Goal: Check status: Check status

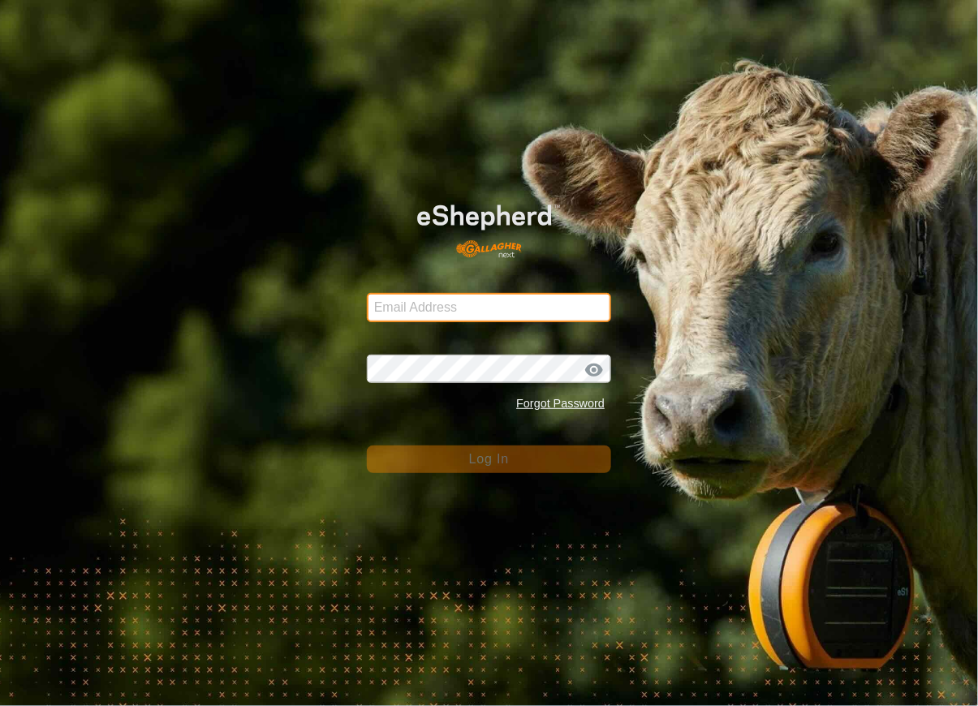
click at [444, 311] on input "Email Address" at bounding box center [489, 307] width 244 height 29
type input "[EMAIL_ADDRESS][DOMAIN_NAME]"
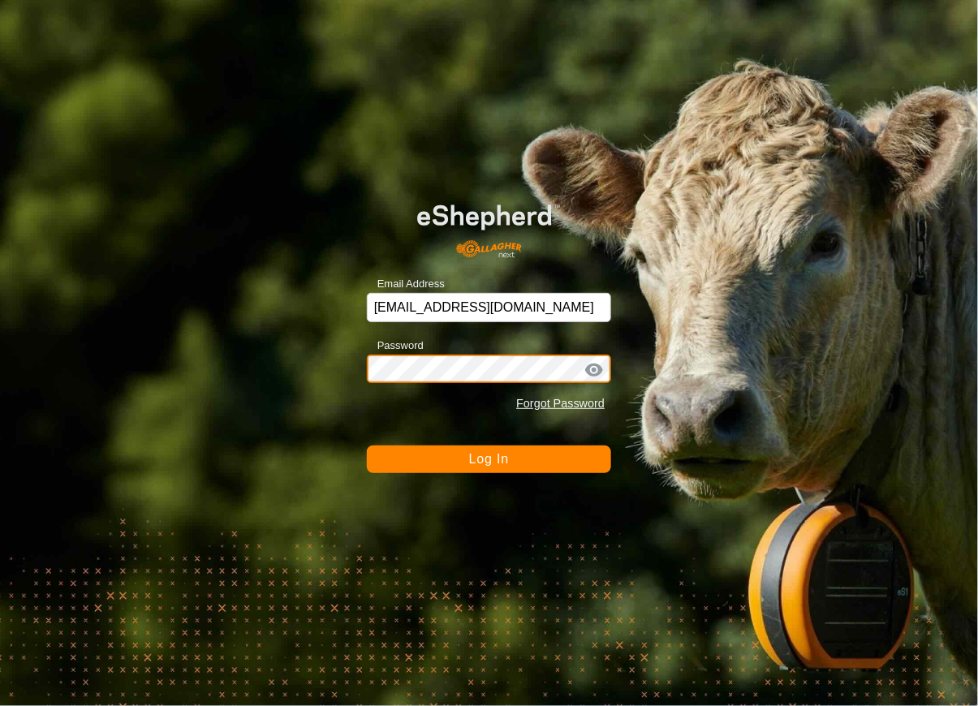
click at [367, 445] on button "Log In" at bounding box center [489, 459] width 244 height 28
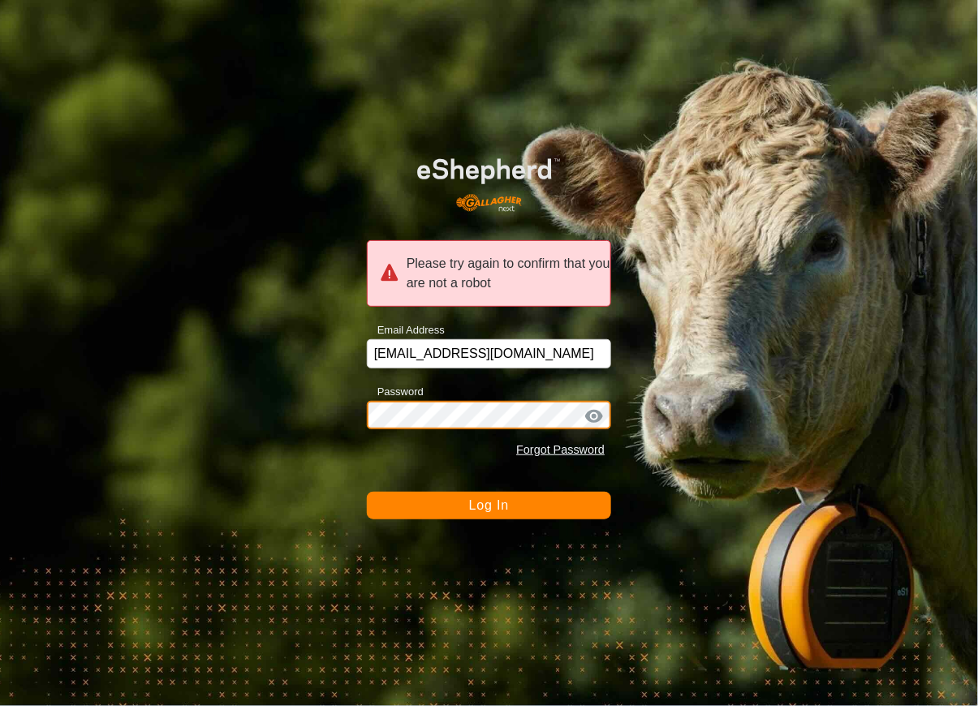
click at [367, 492] on button "Log In" at bounding box center [489, 506] width 244 height 28
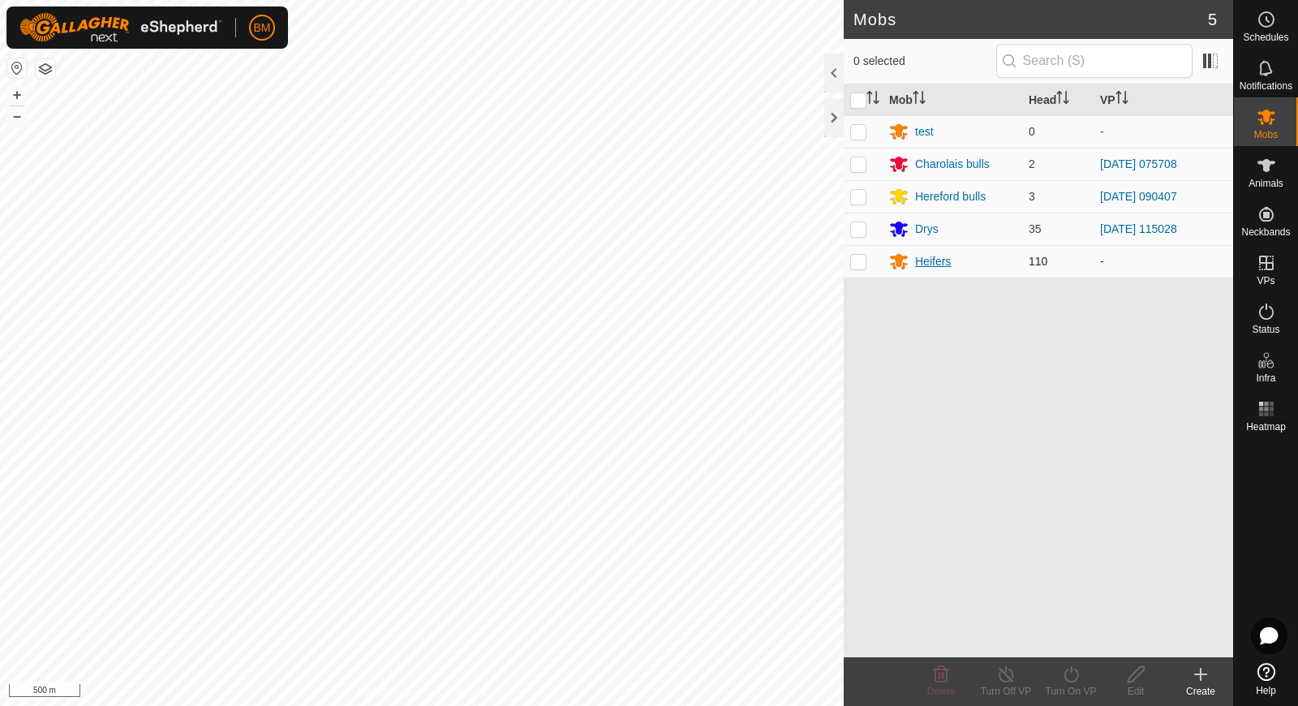
click at [922, 264] on div "Heifers" at bounding box center [933, 261] width 36 height 17
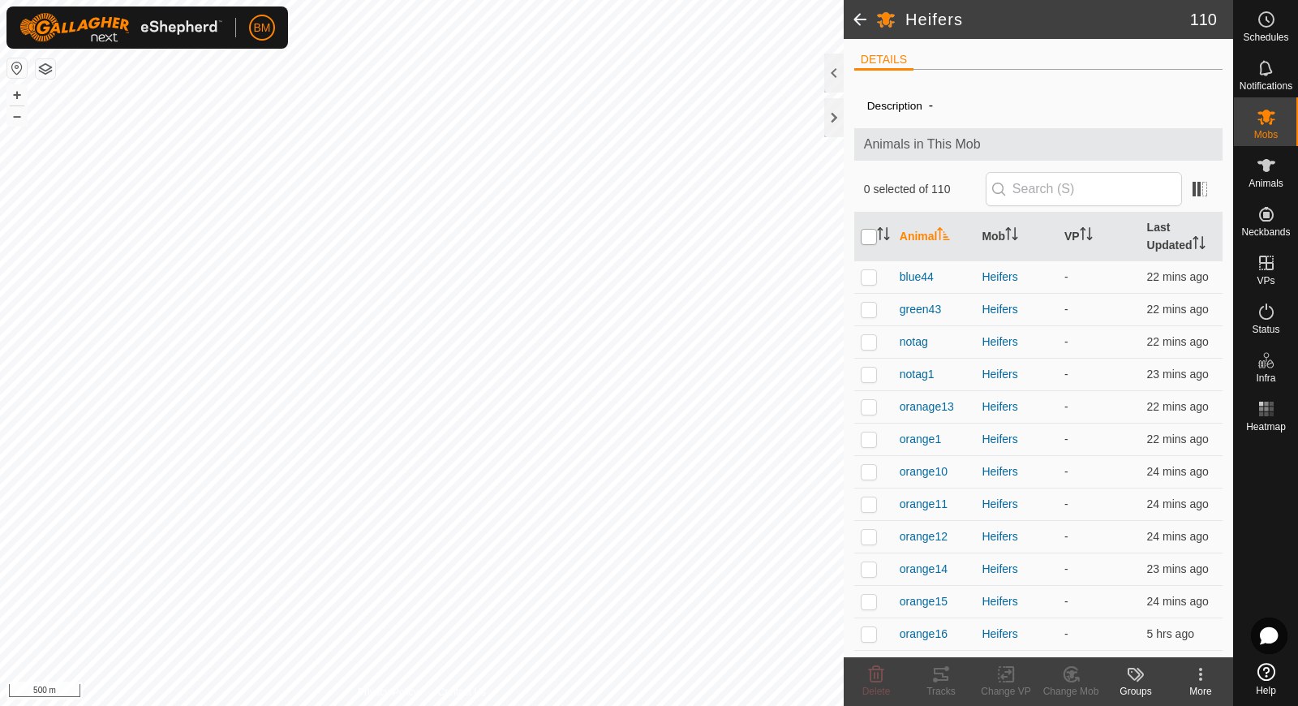
click at [868, 238] on input "checkbox" at bounding box center [869, 237] width 16 height 16
checkbox input "true"
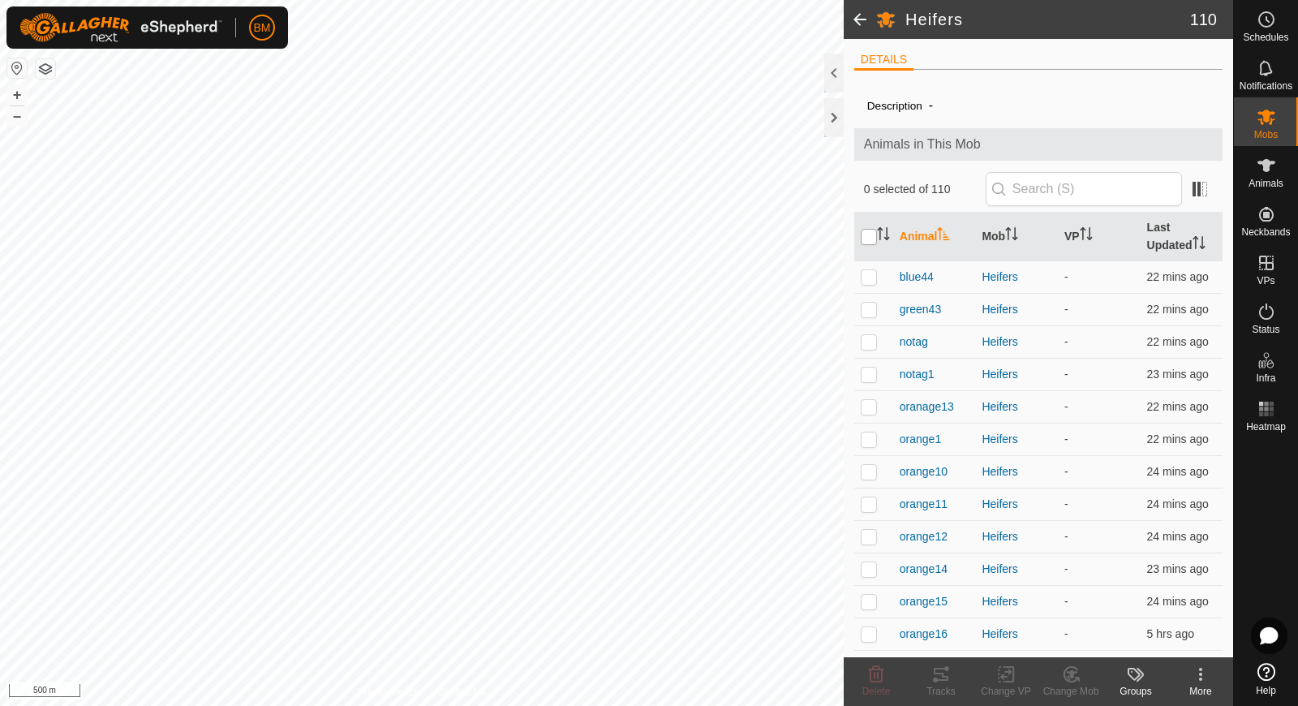
checkbox input "true"
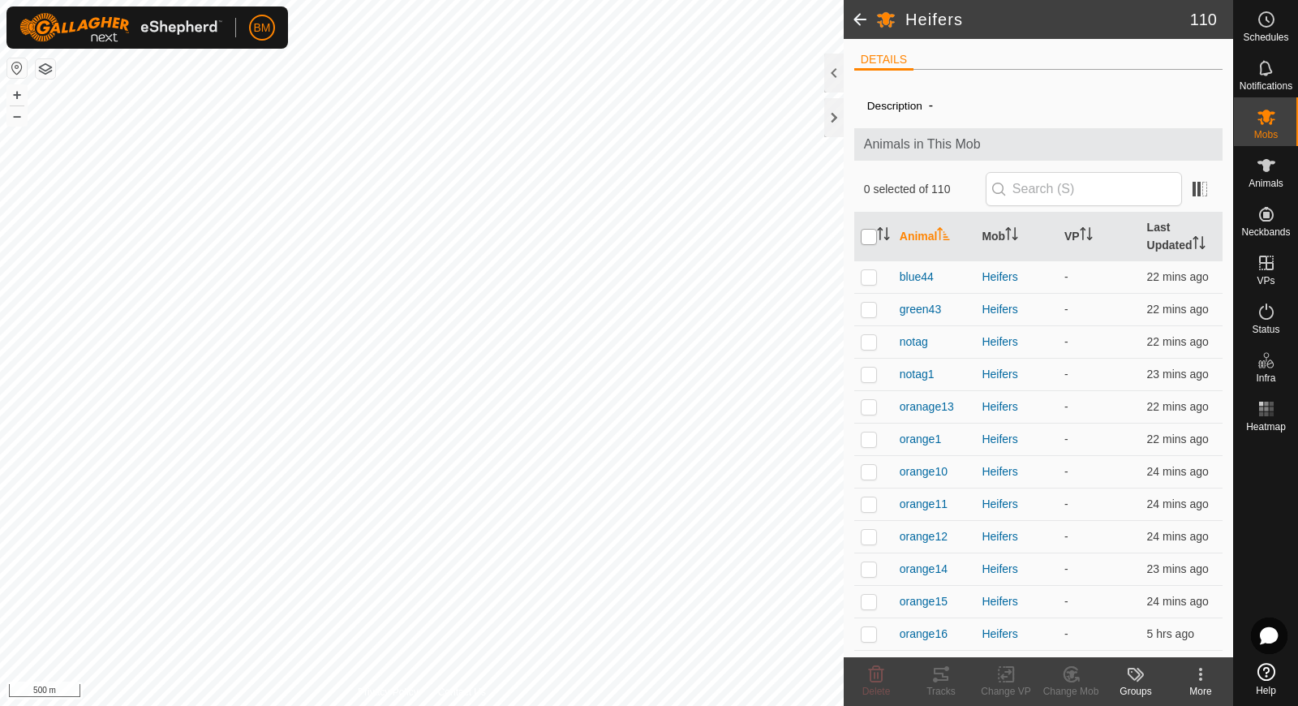
checkbox input "true"
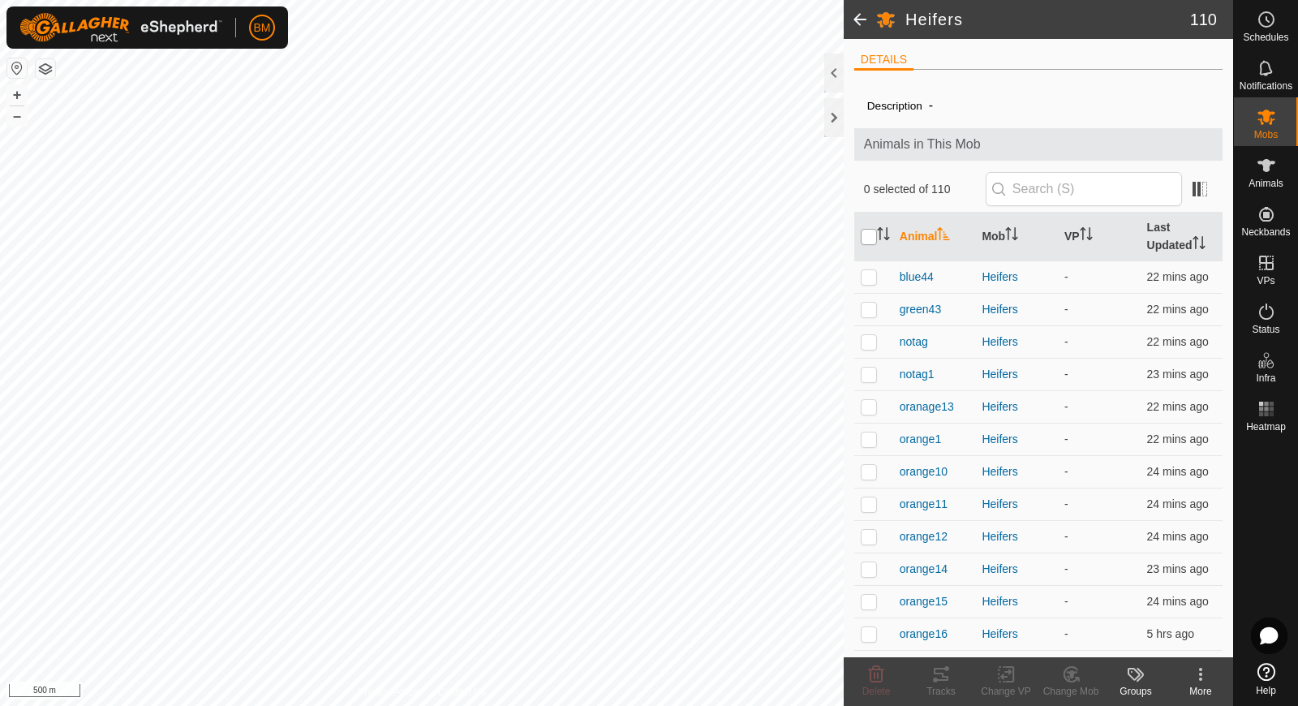
checkbox input "true"
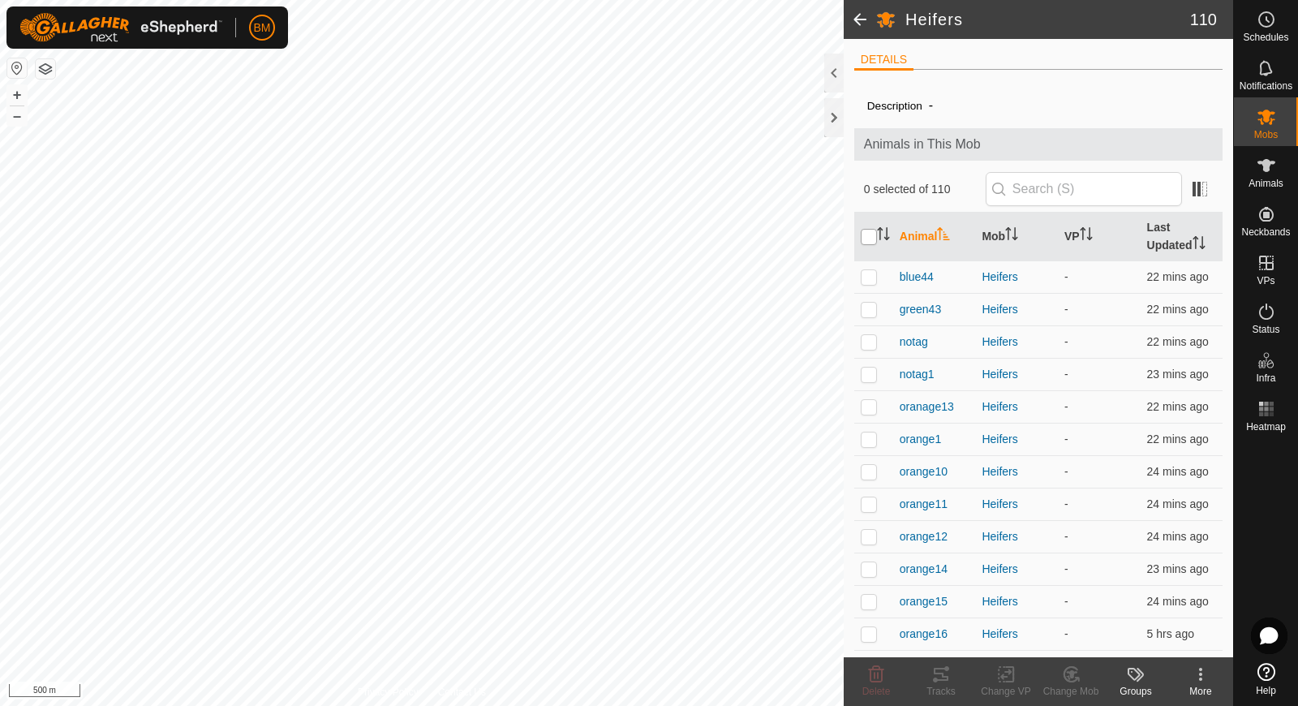
checkbox input "true"
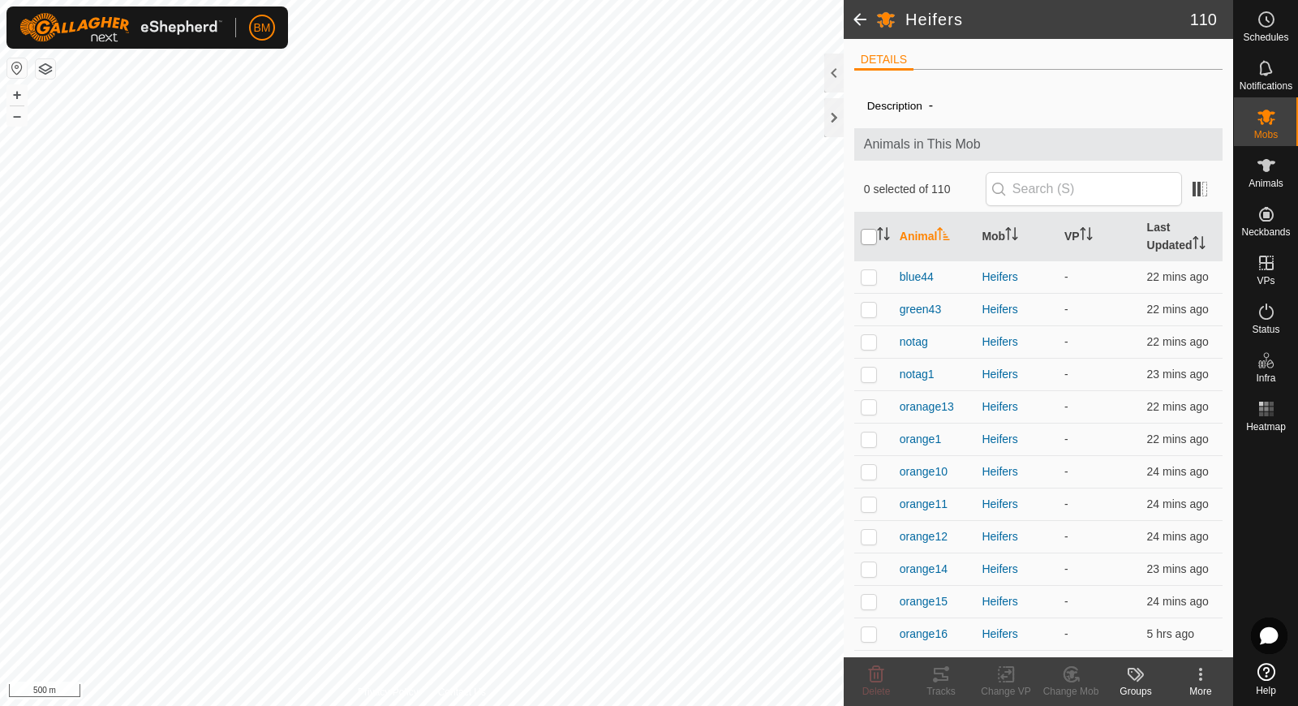
checkbox input "true"
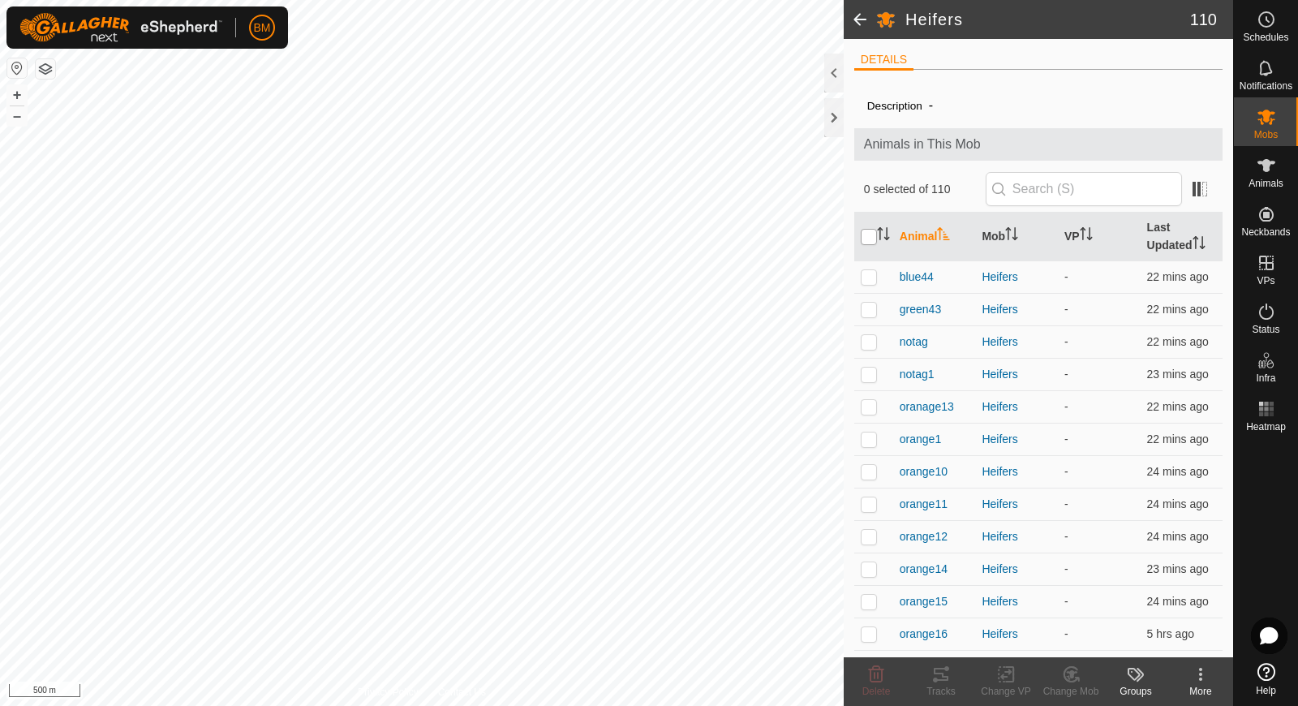
checkbox input "true"
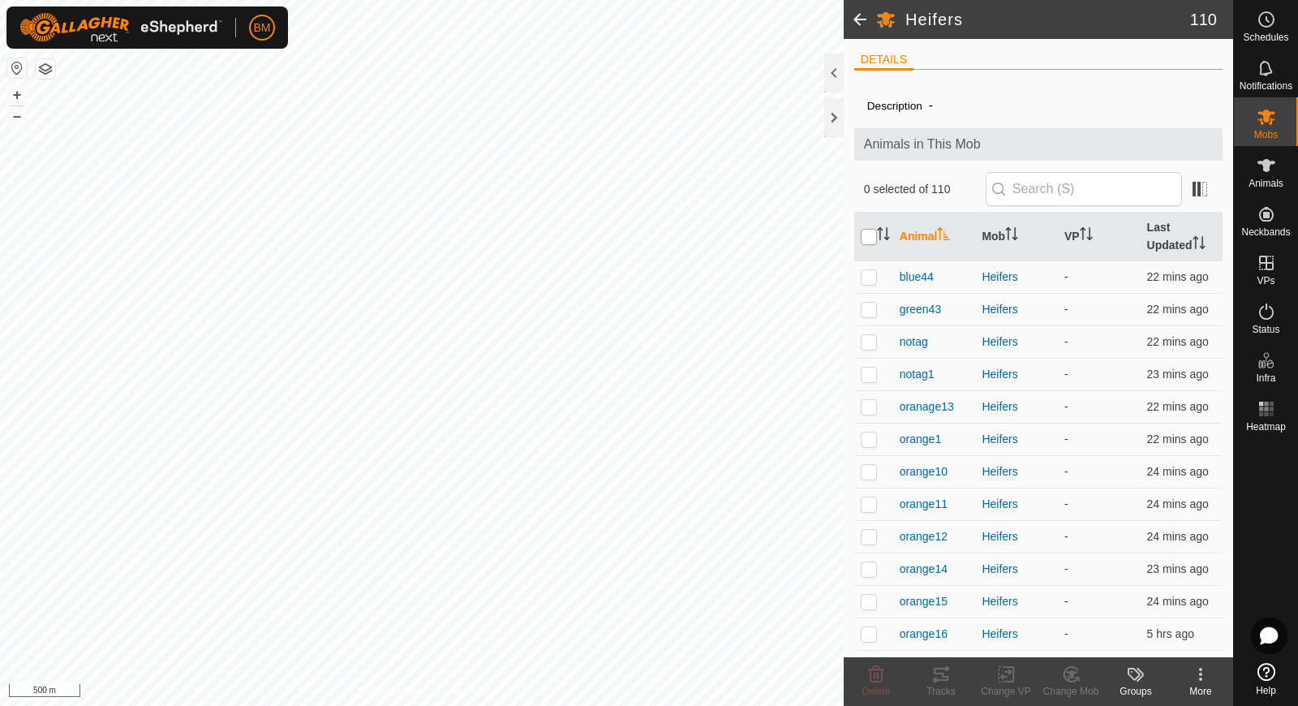
checkbox input "true"
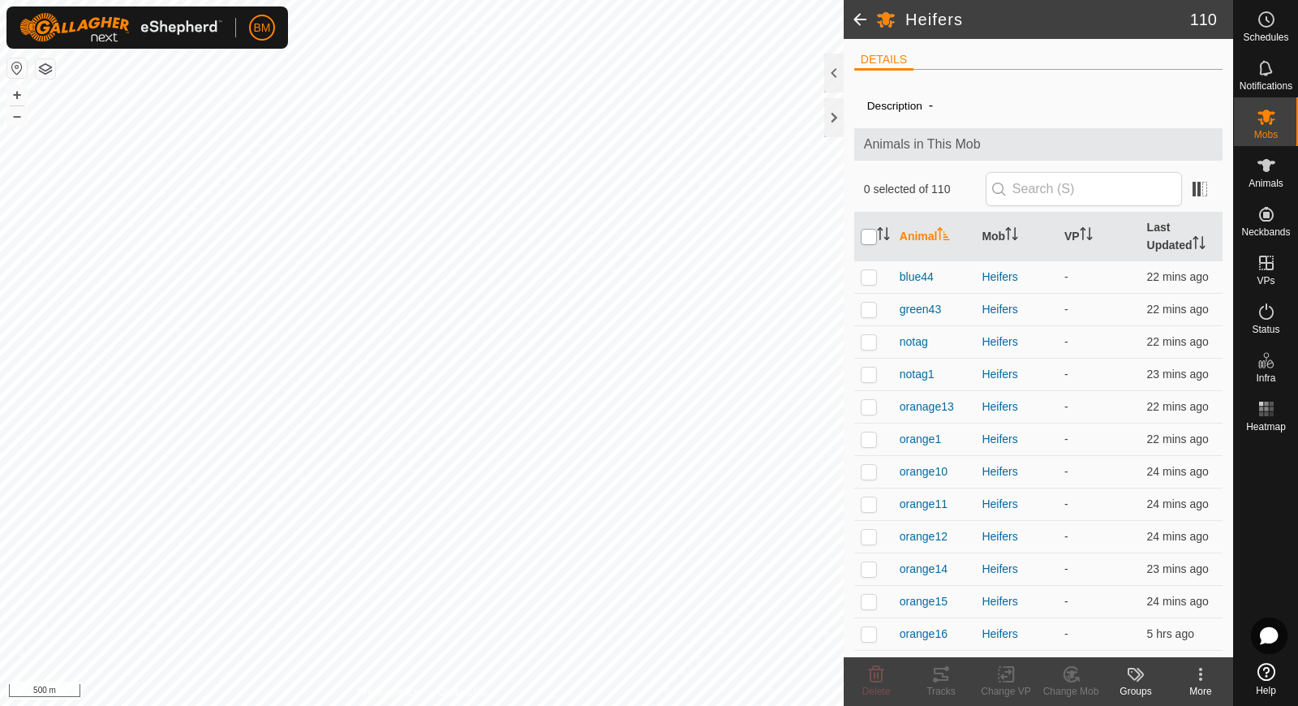
checkbox input "true"
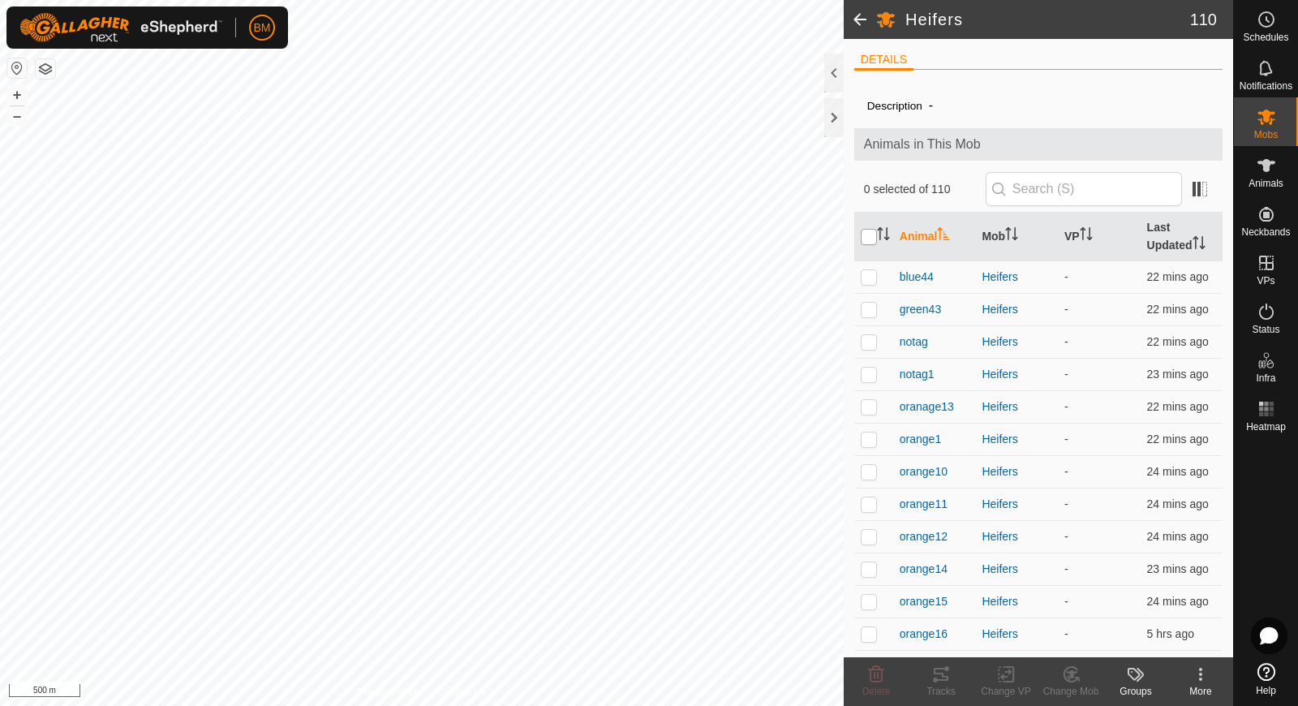
checkbox input "true"
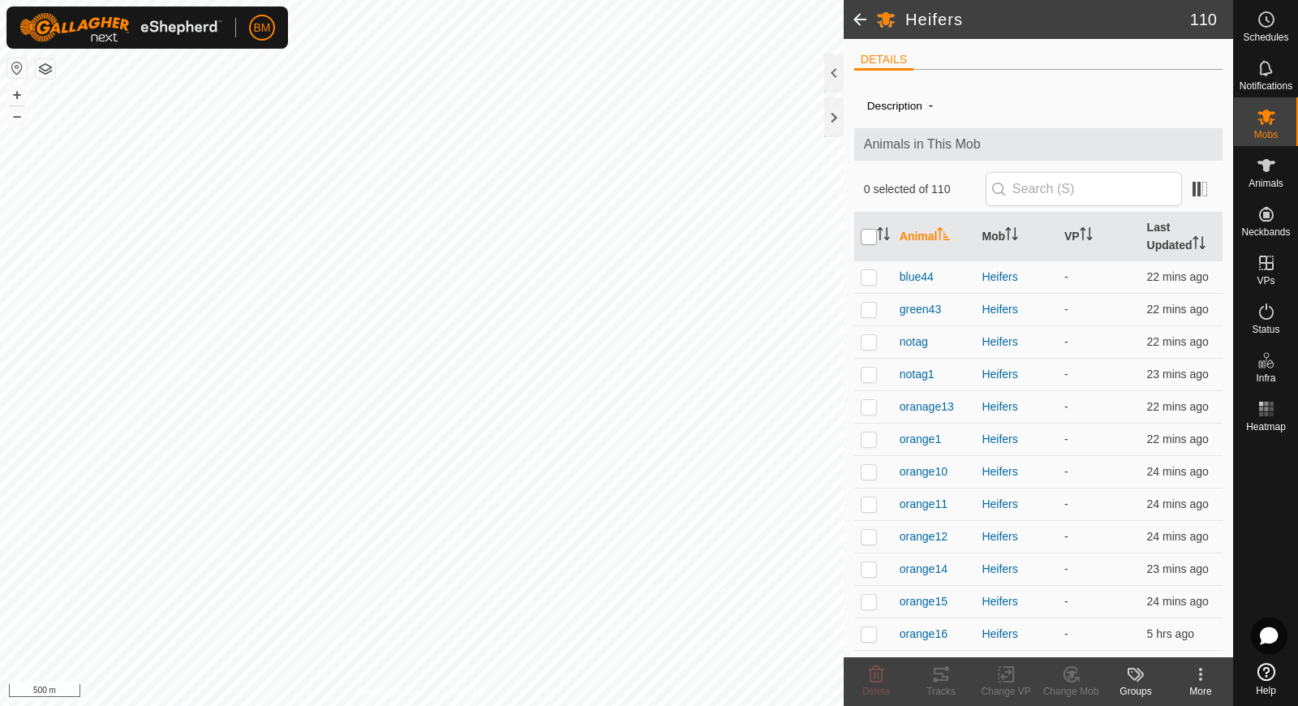
checkbox input "true"
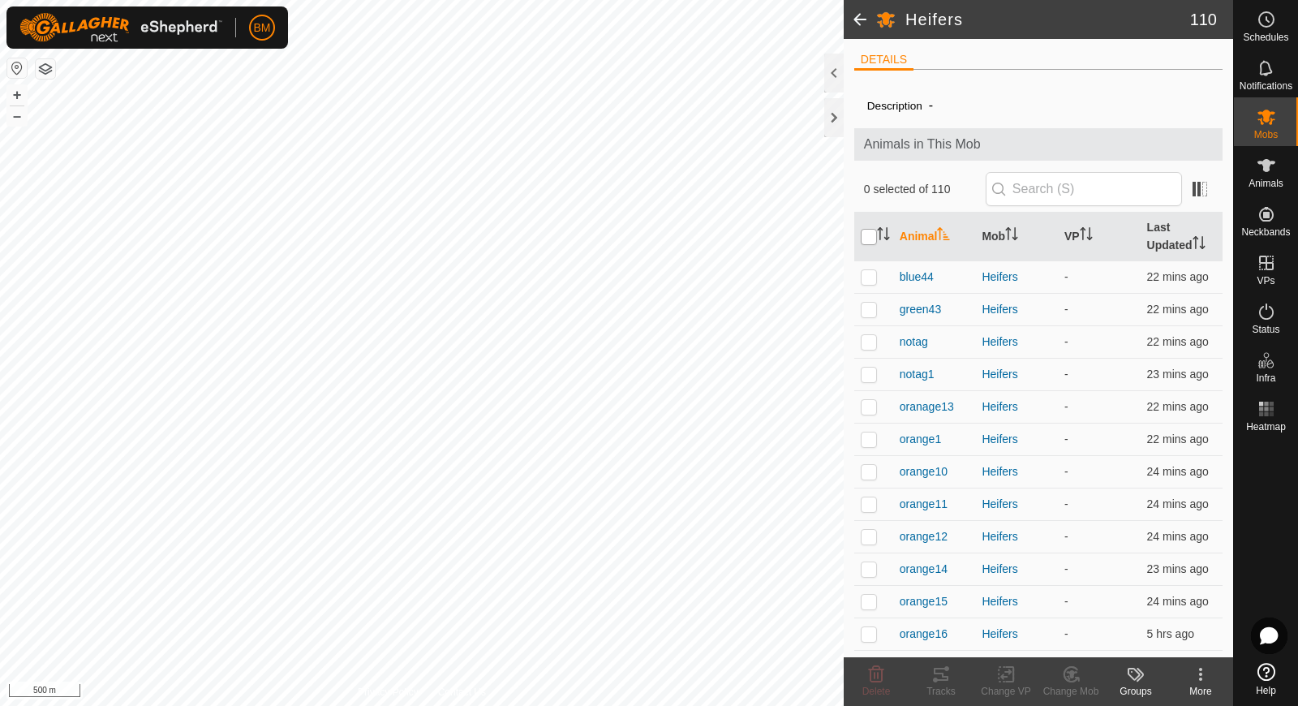
checkbox input "true"
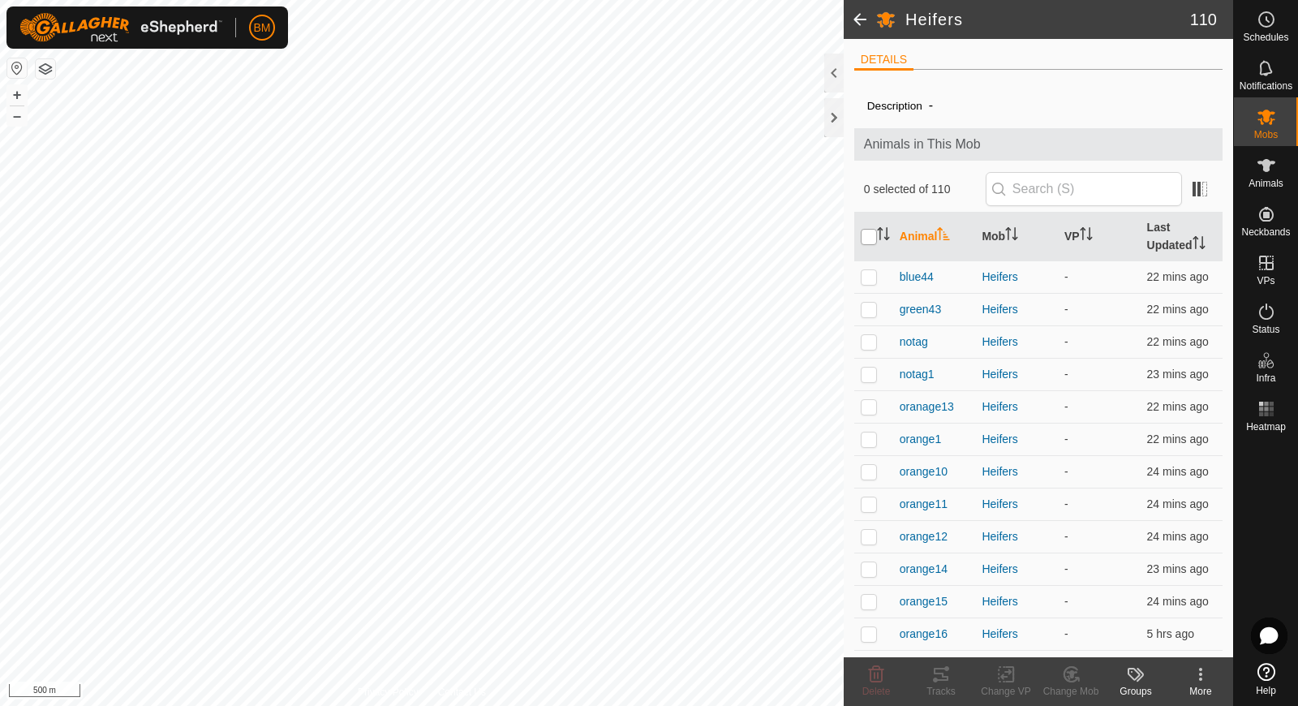
checkbox input "true"
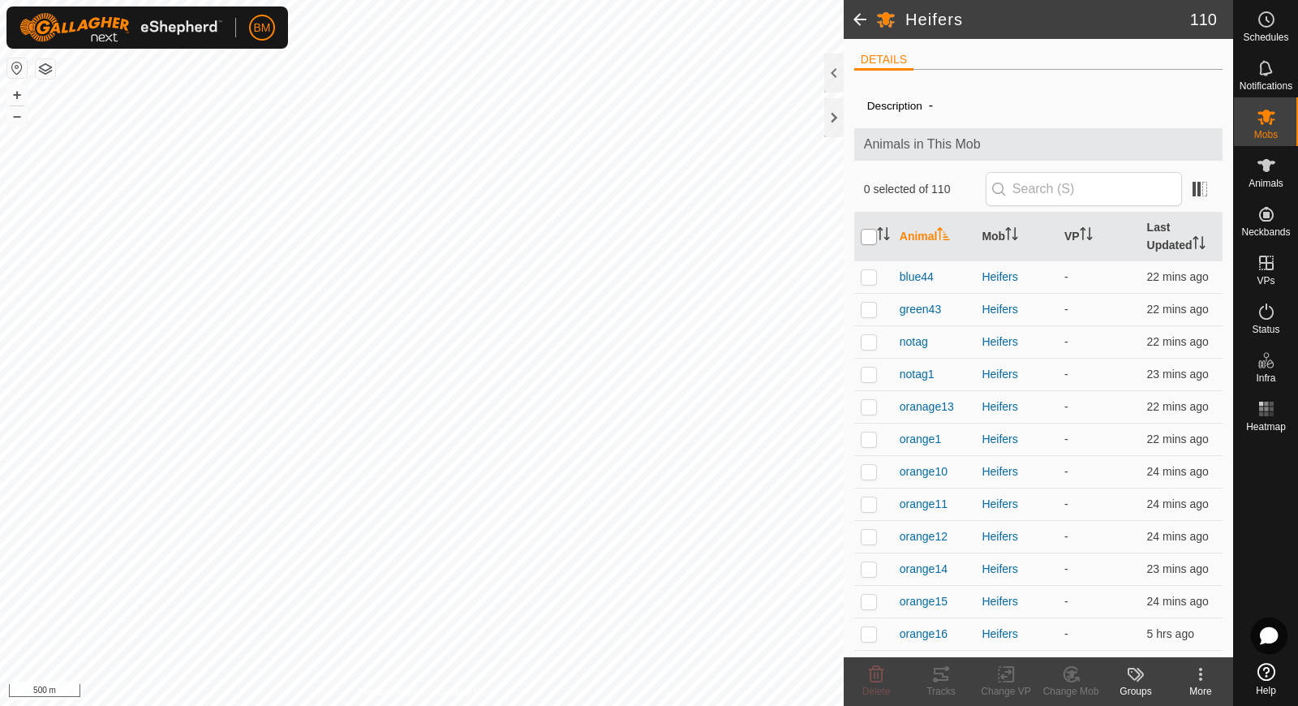
checkbox input "true"
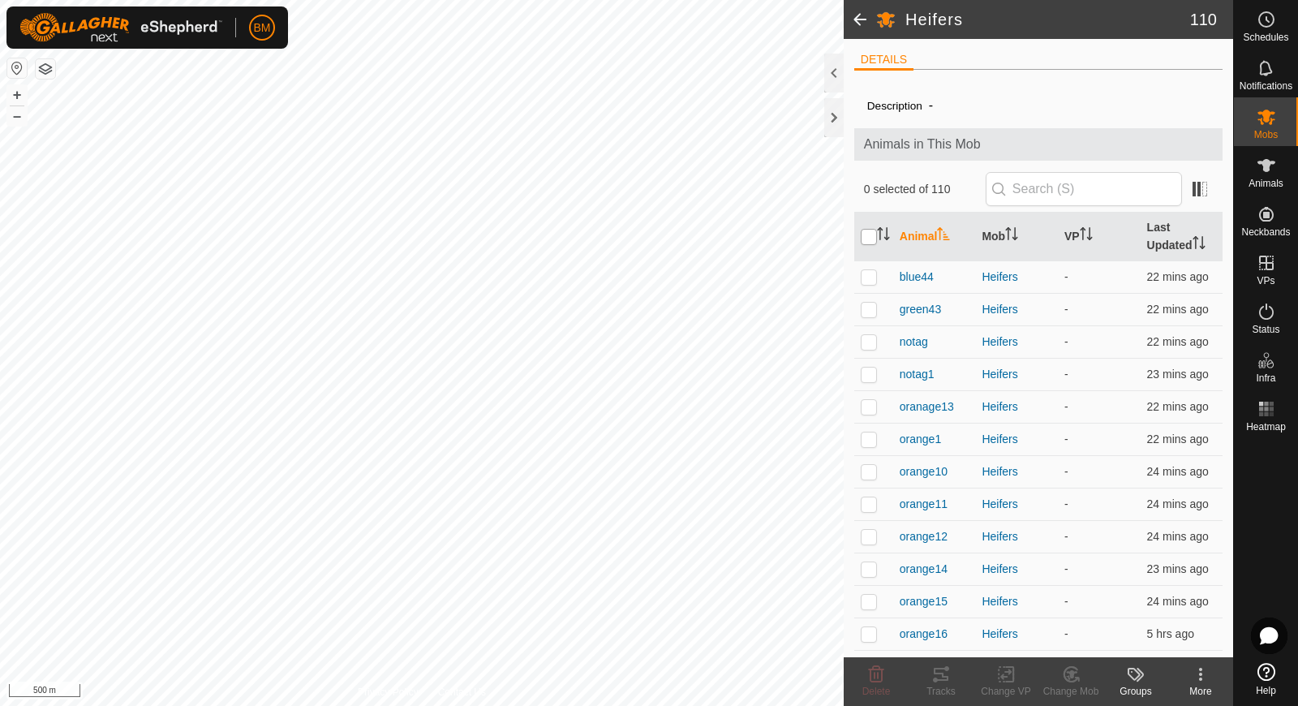
checkbox input "true"
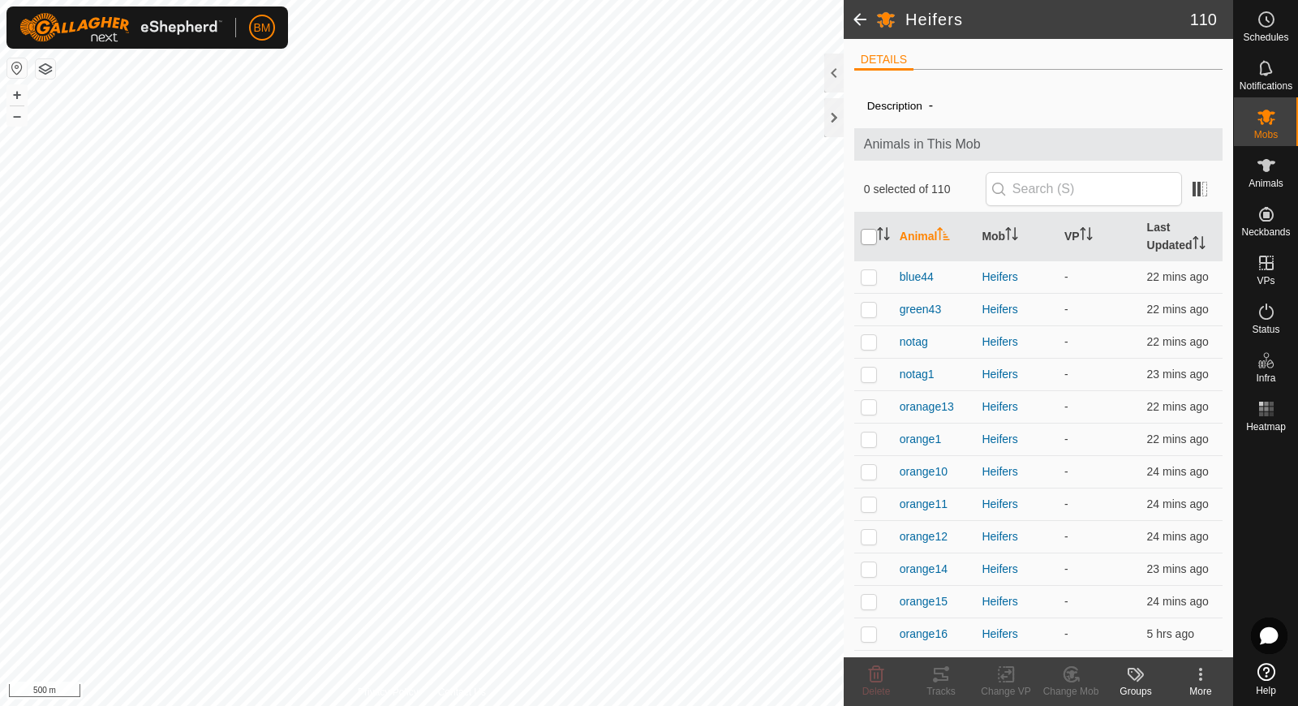
checkbox input "true"
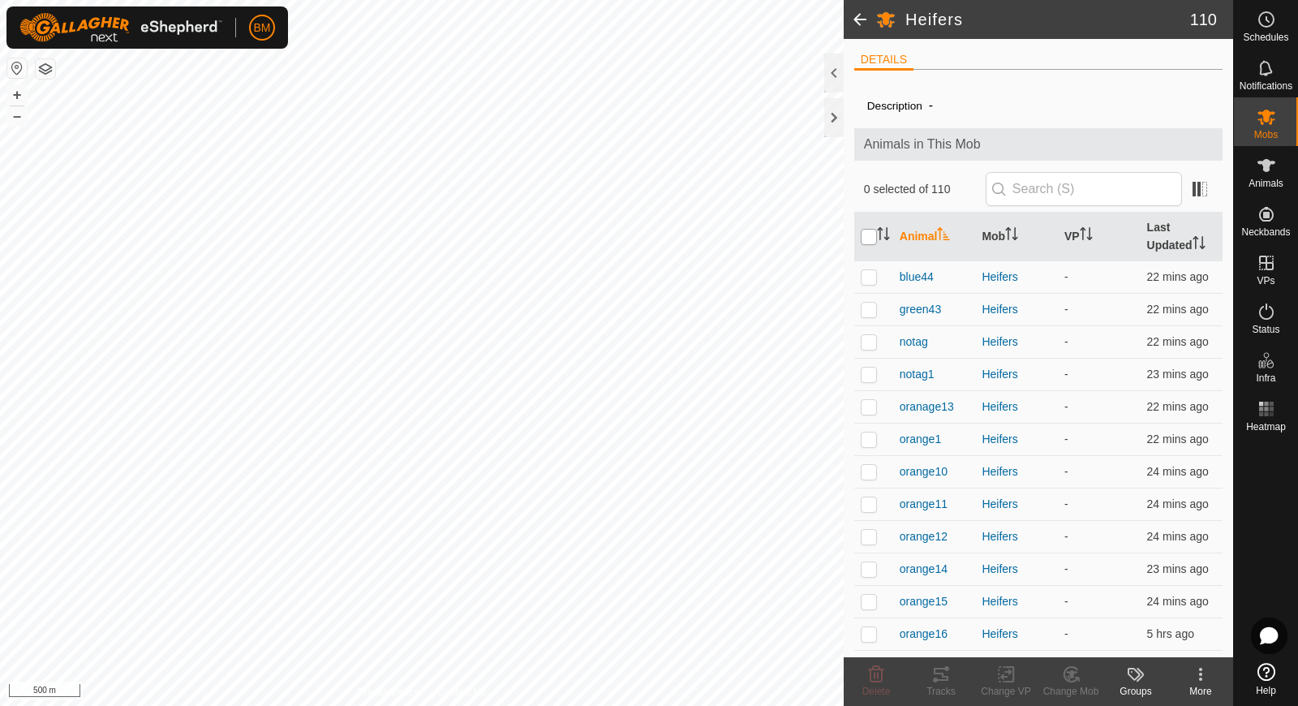
checkbox input "true"
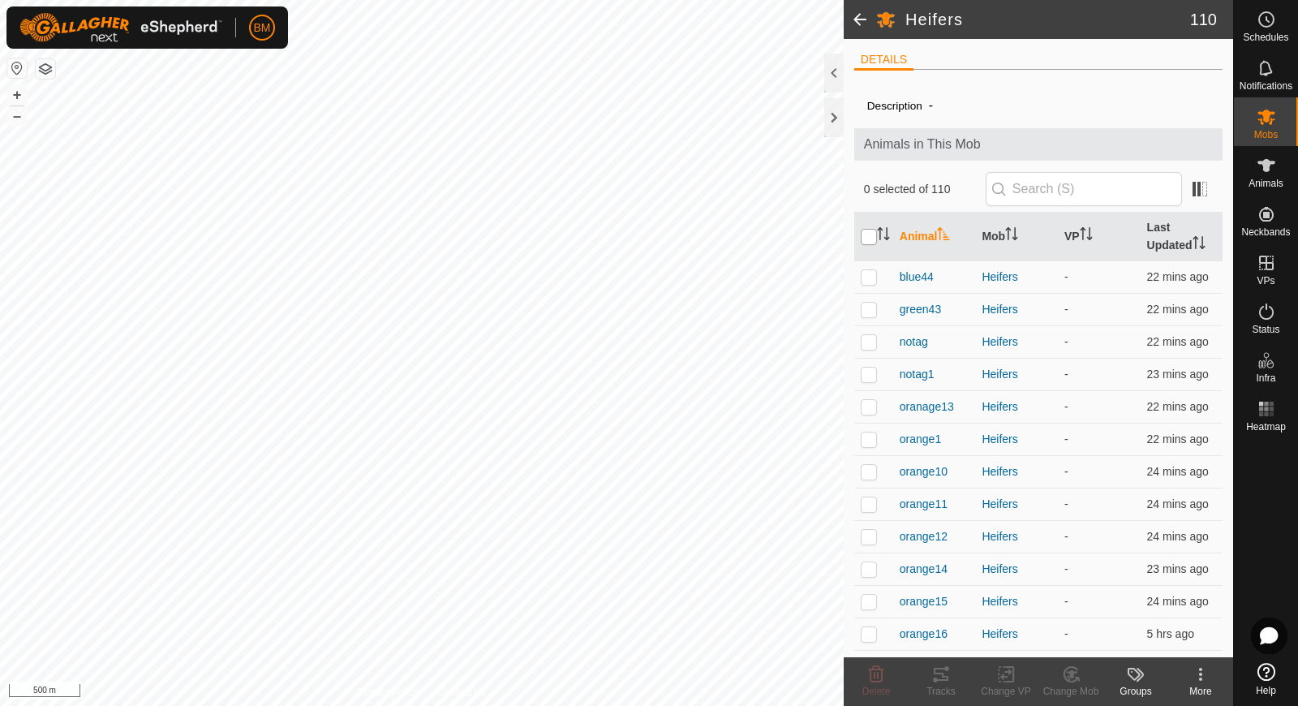
checkbox input "true"
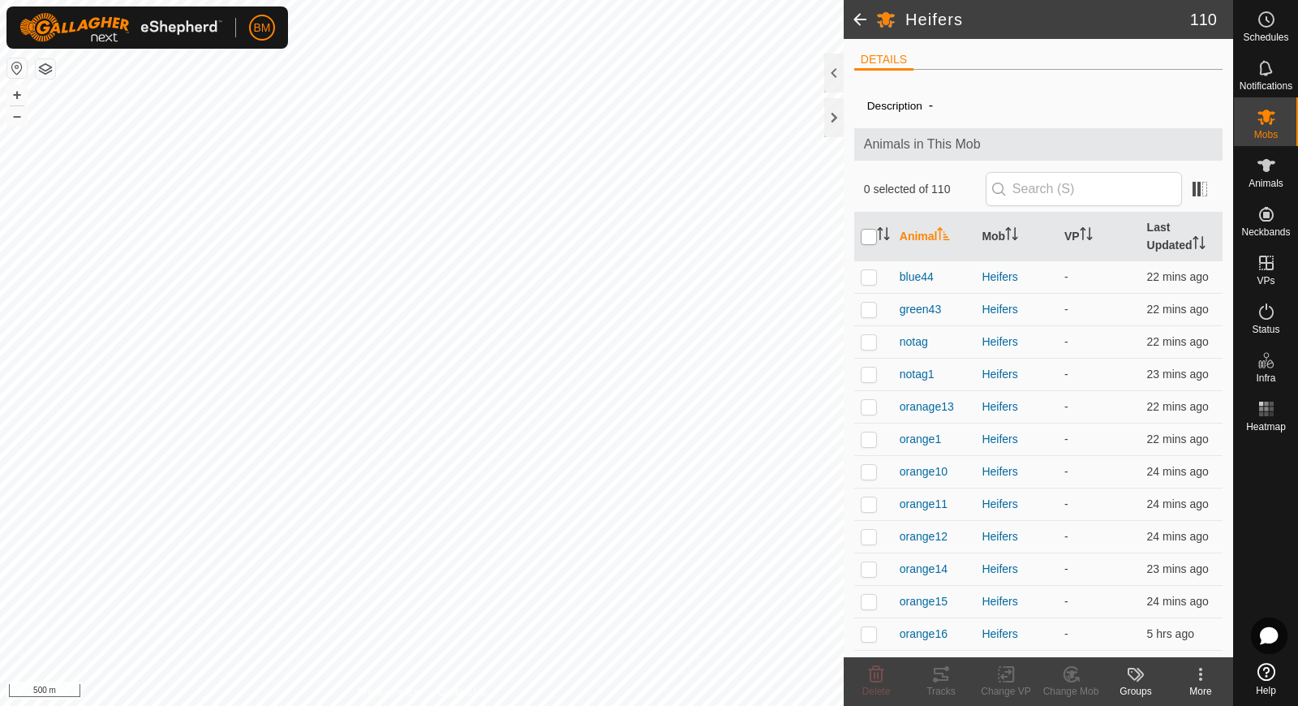
checkbox input "true"
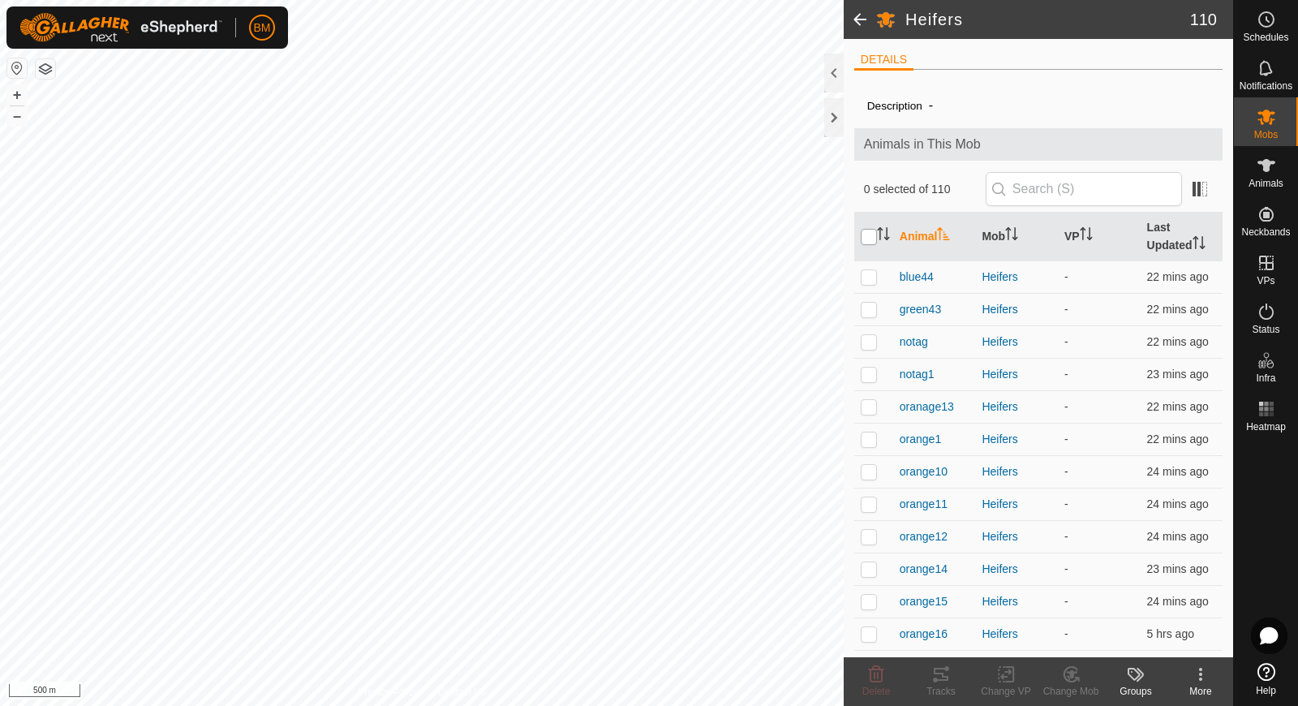
checkbox input "true"
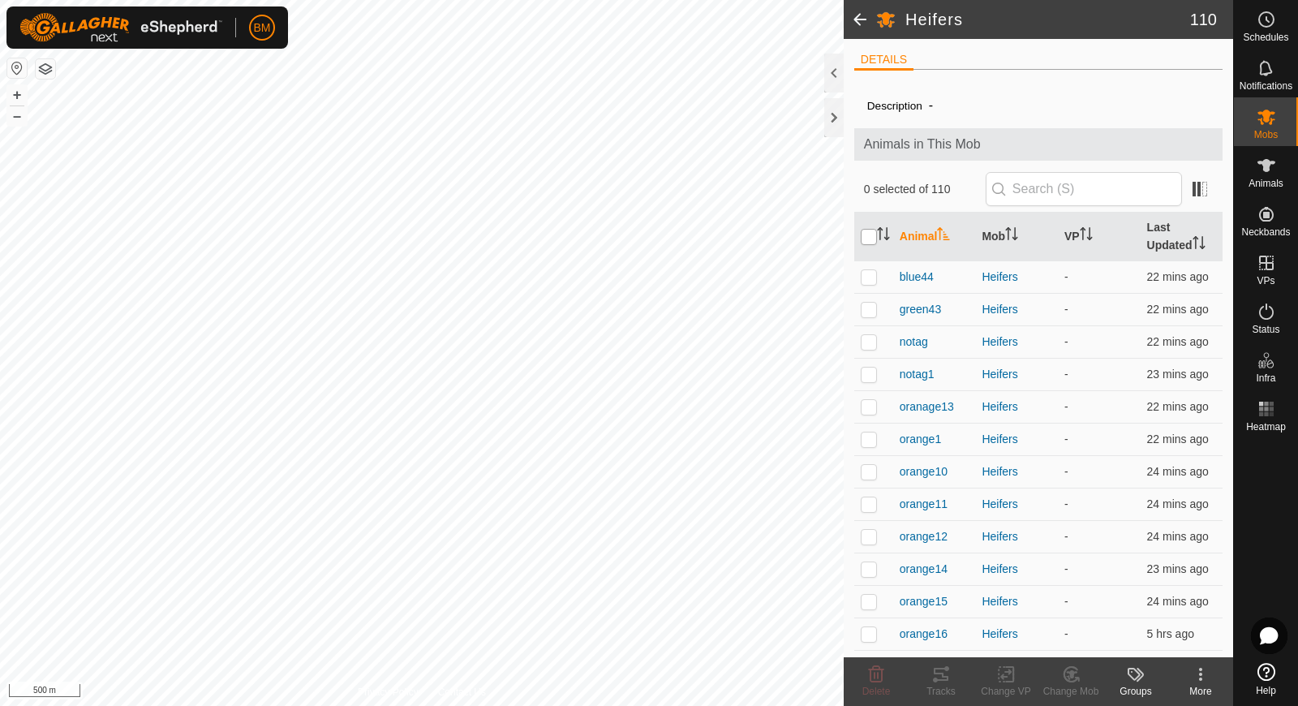
checkbox input "true"
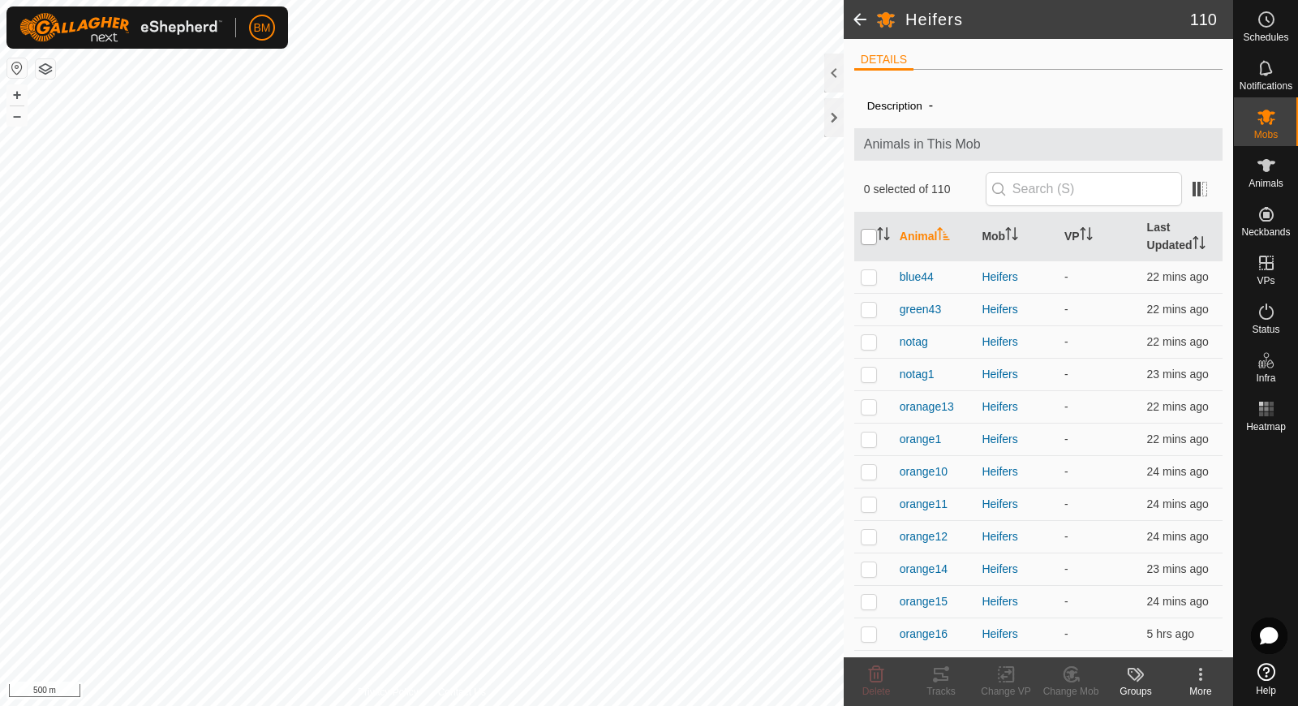
checkbox input "true"
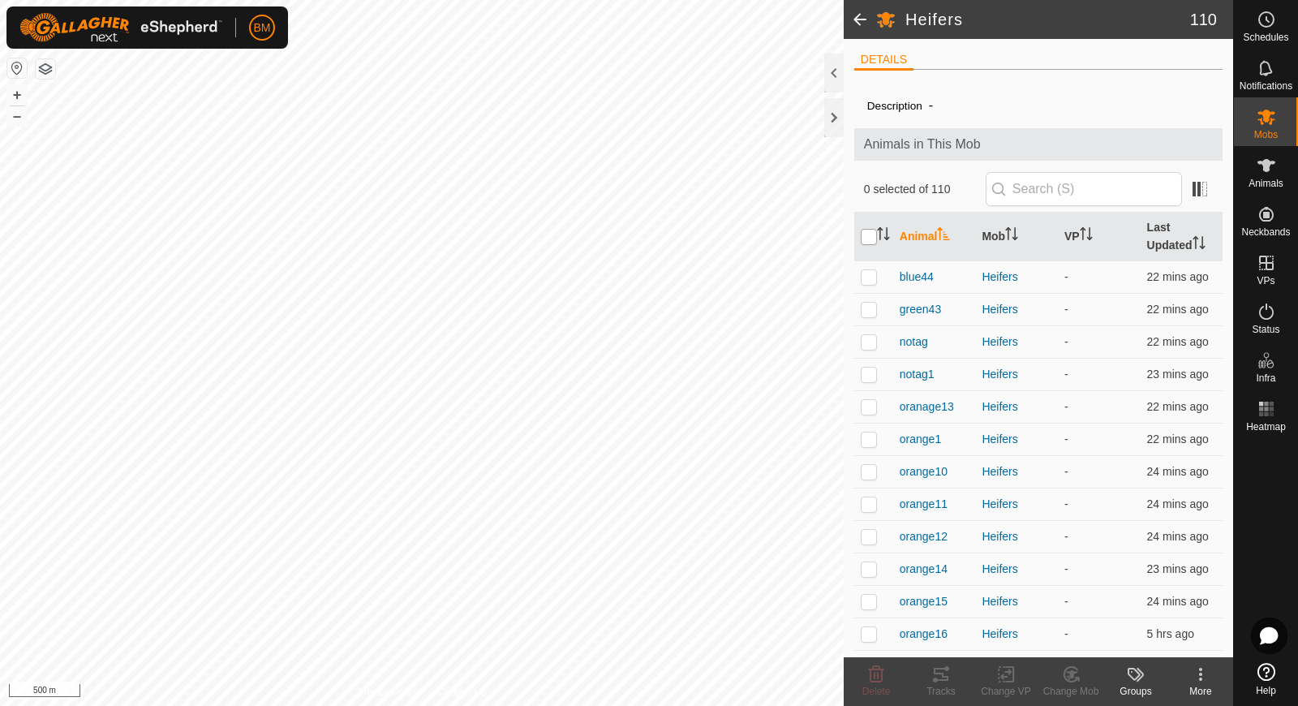
checkbox input "true"
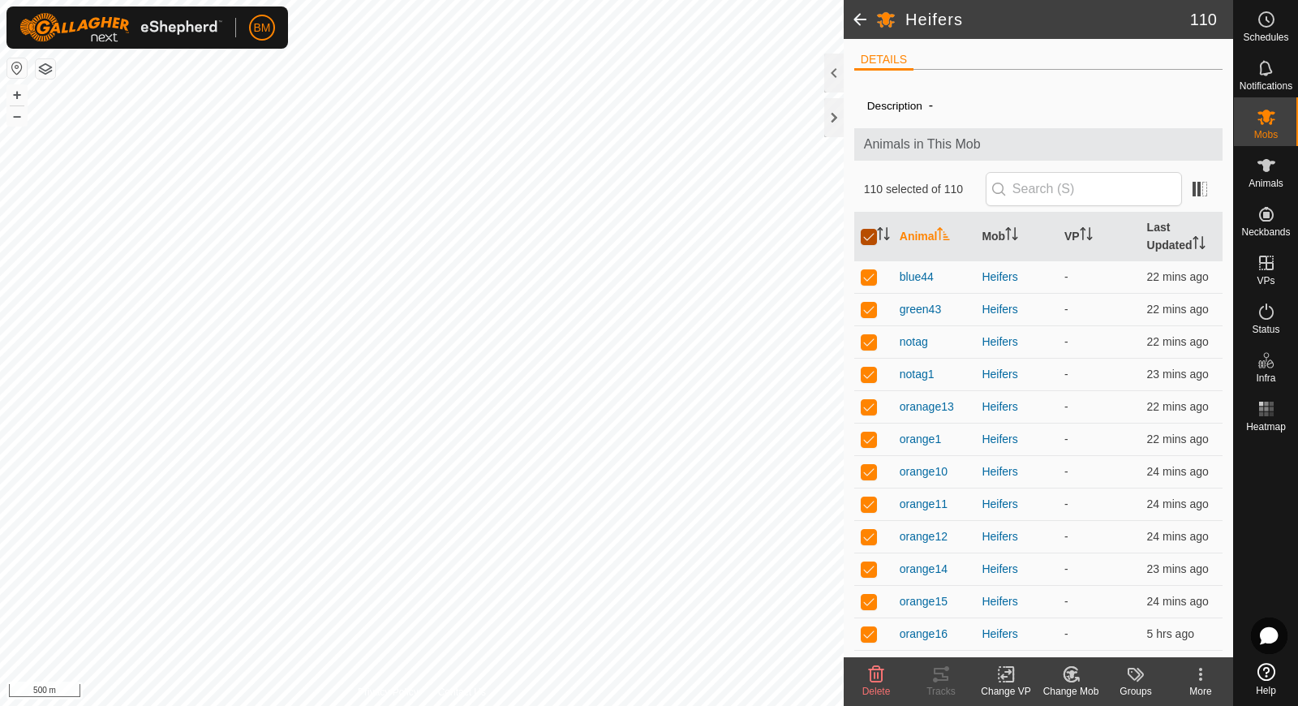
click at [868, 238] on input "checkbox" at bounding box center [869, 237] width 16 height 16
checkbox input "false"
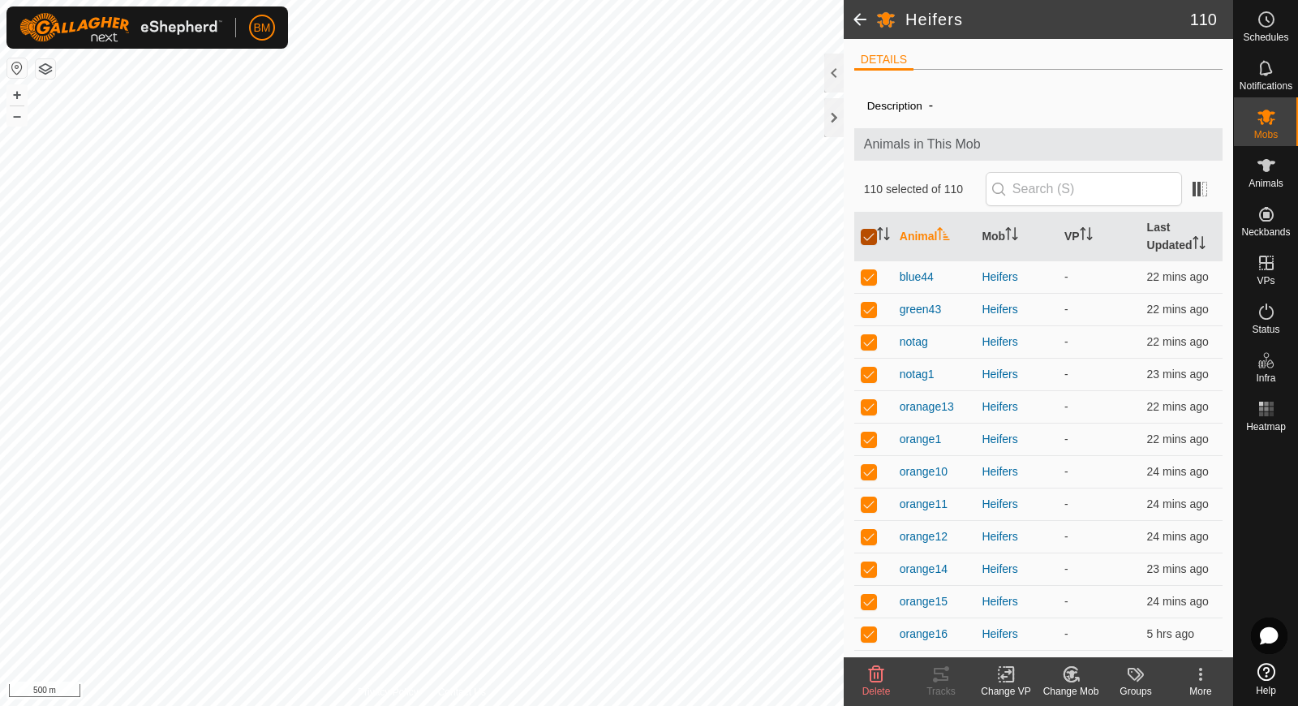
checkbox input "false"
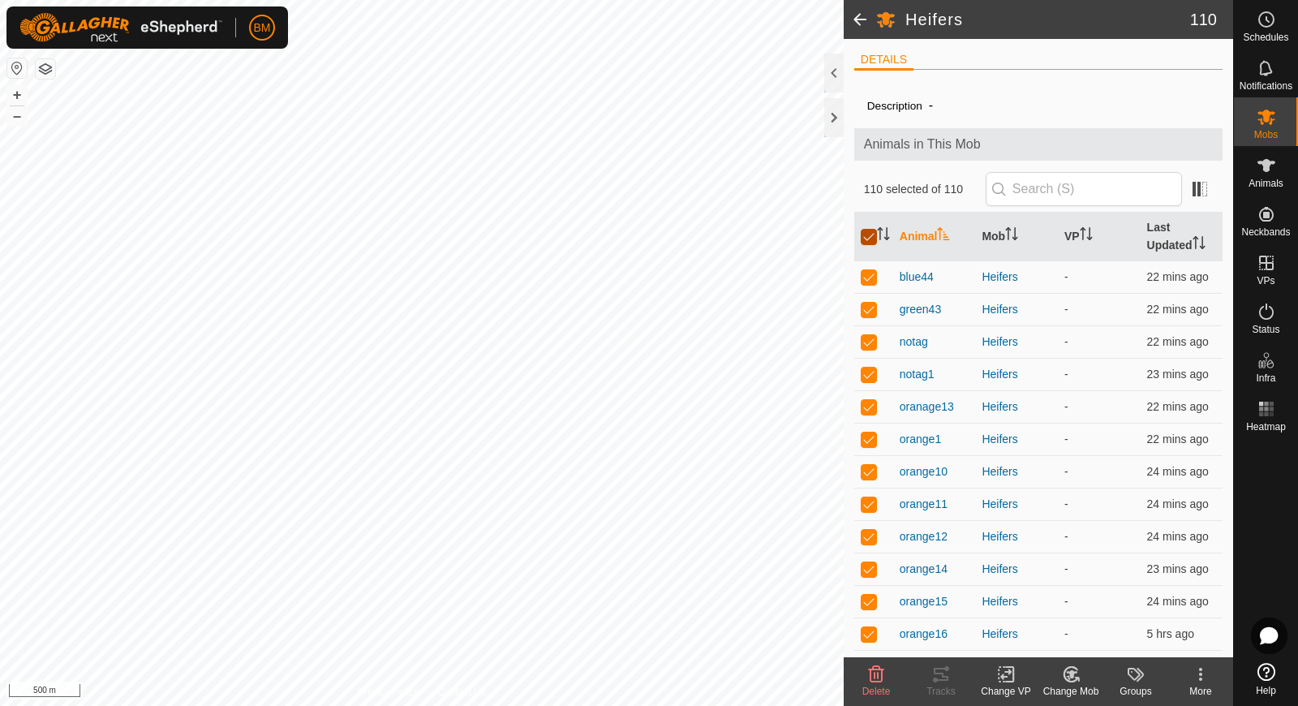
checkbox input "false"
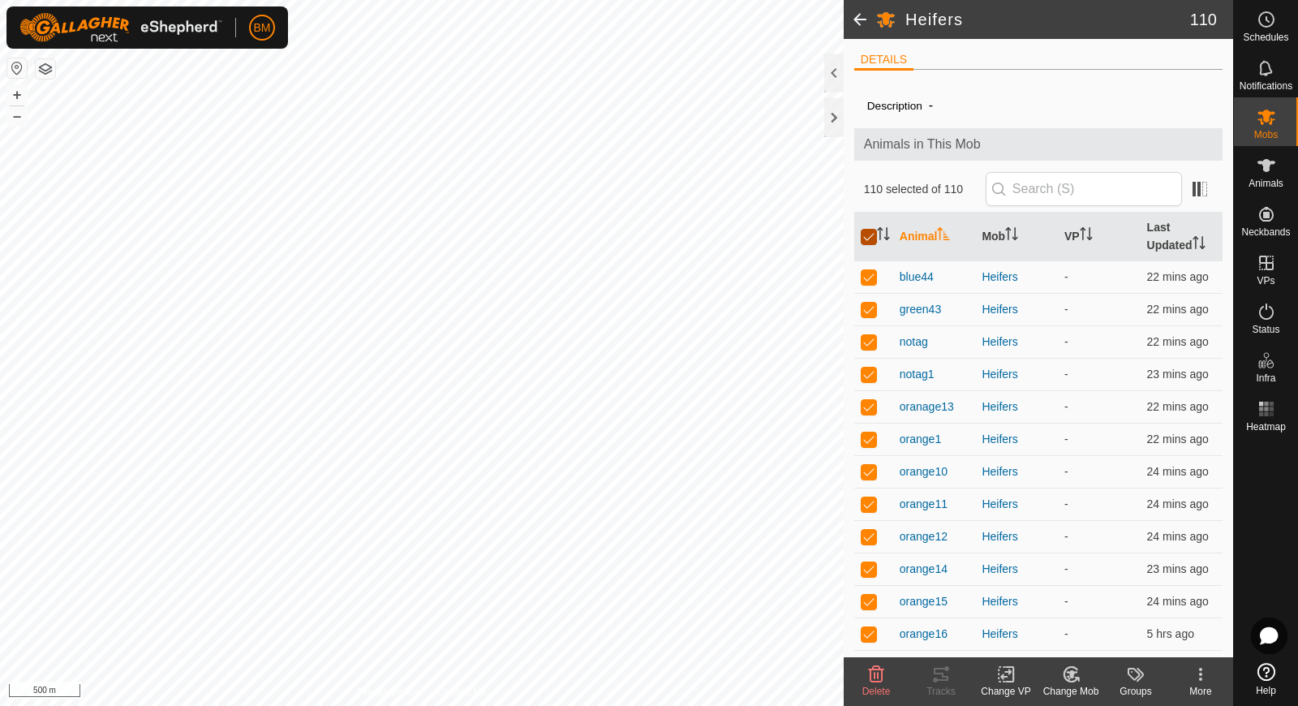
checkbox input "false"
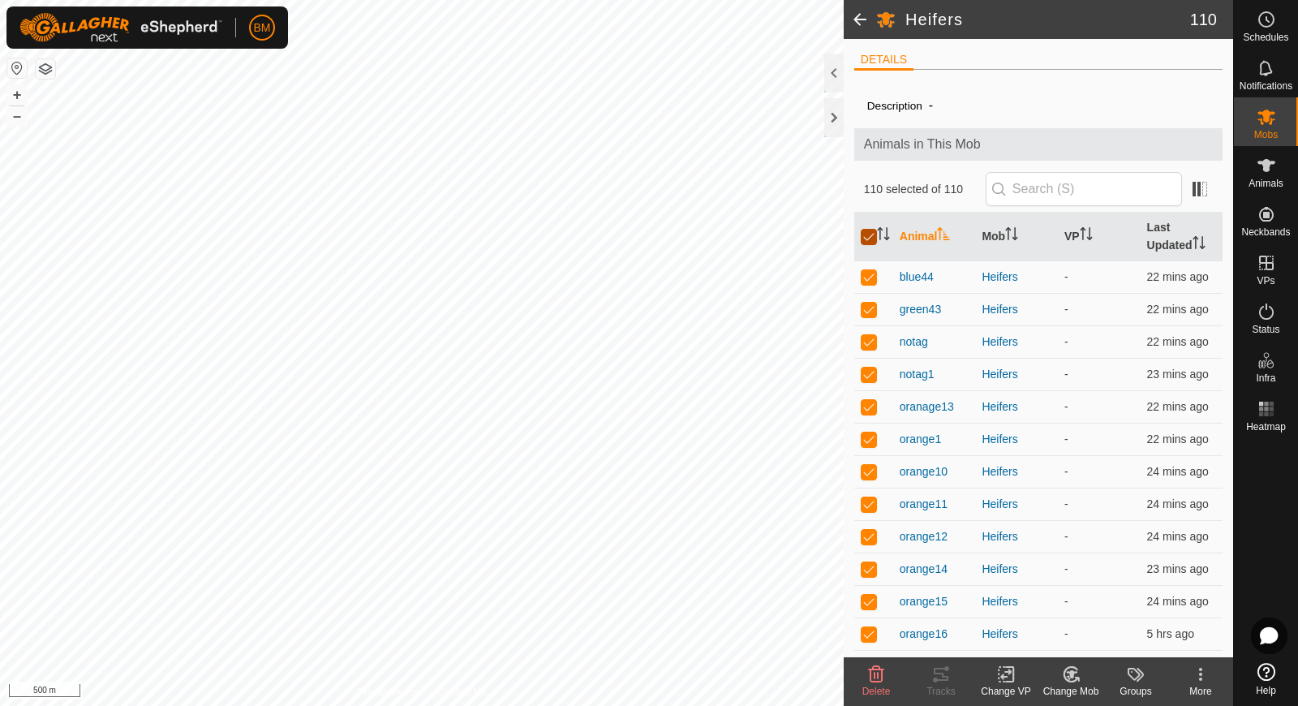
checkbox input "false"
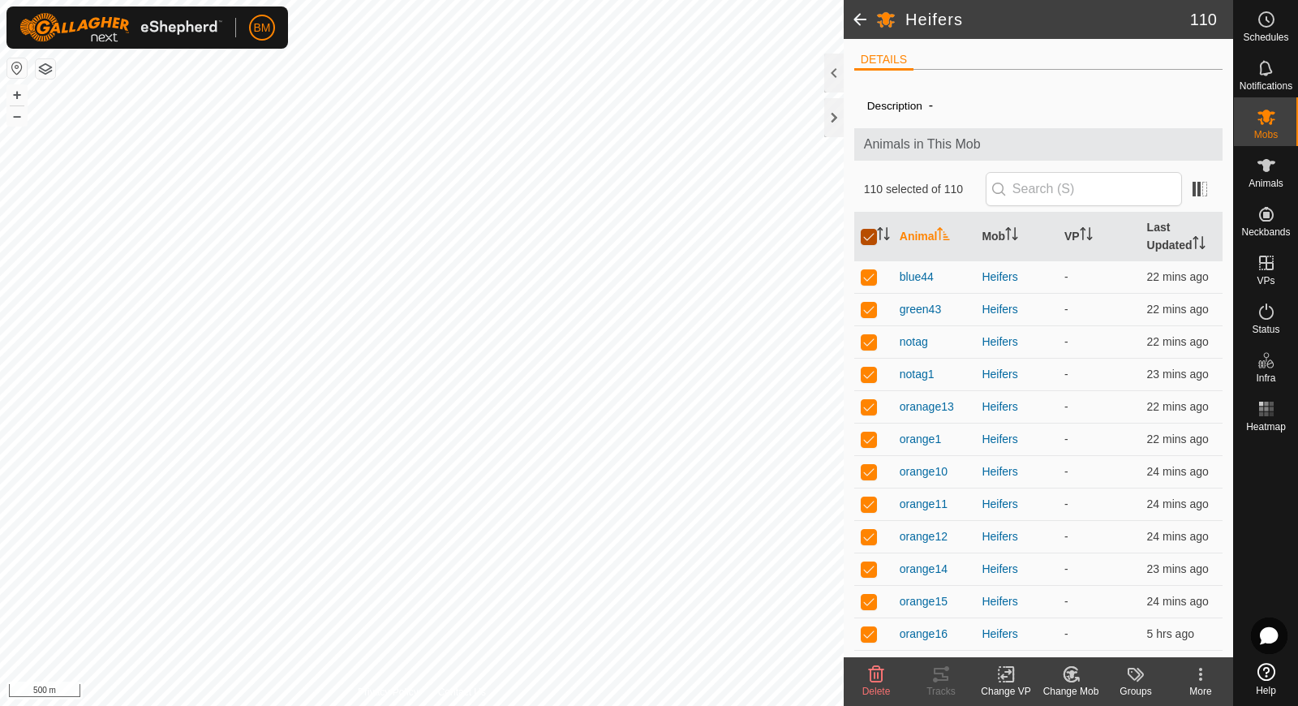
checkbox input "false"
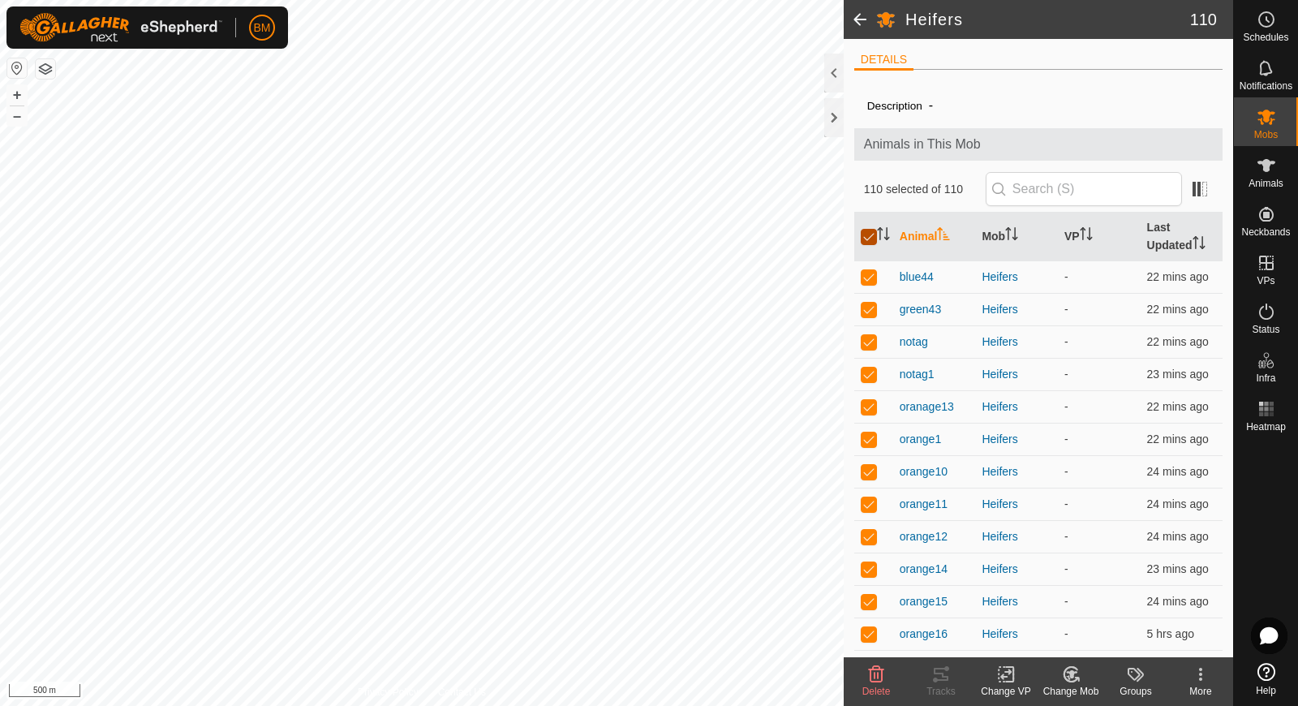
checkbox input "false"
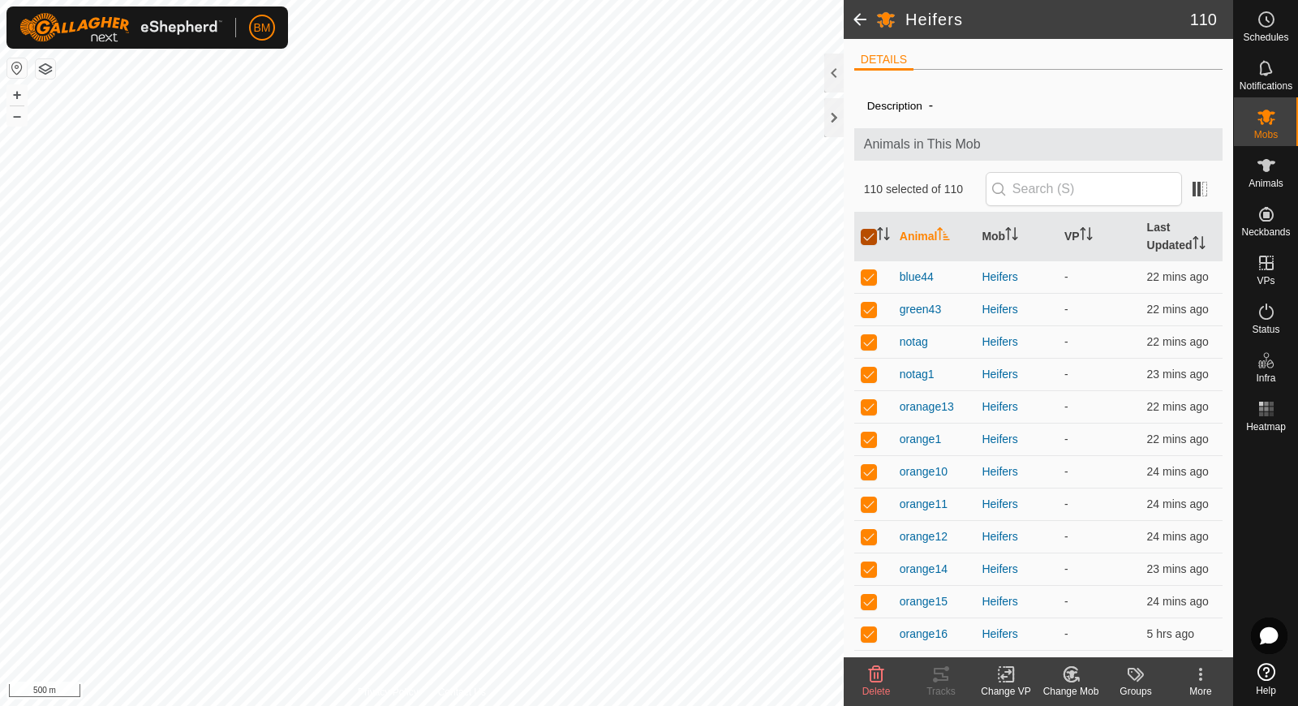
checkbox input "false"
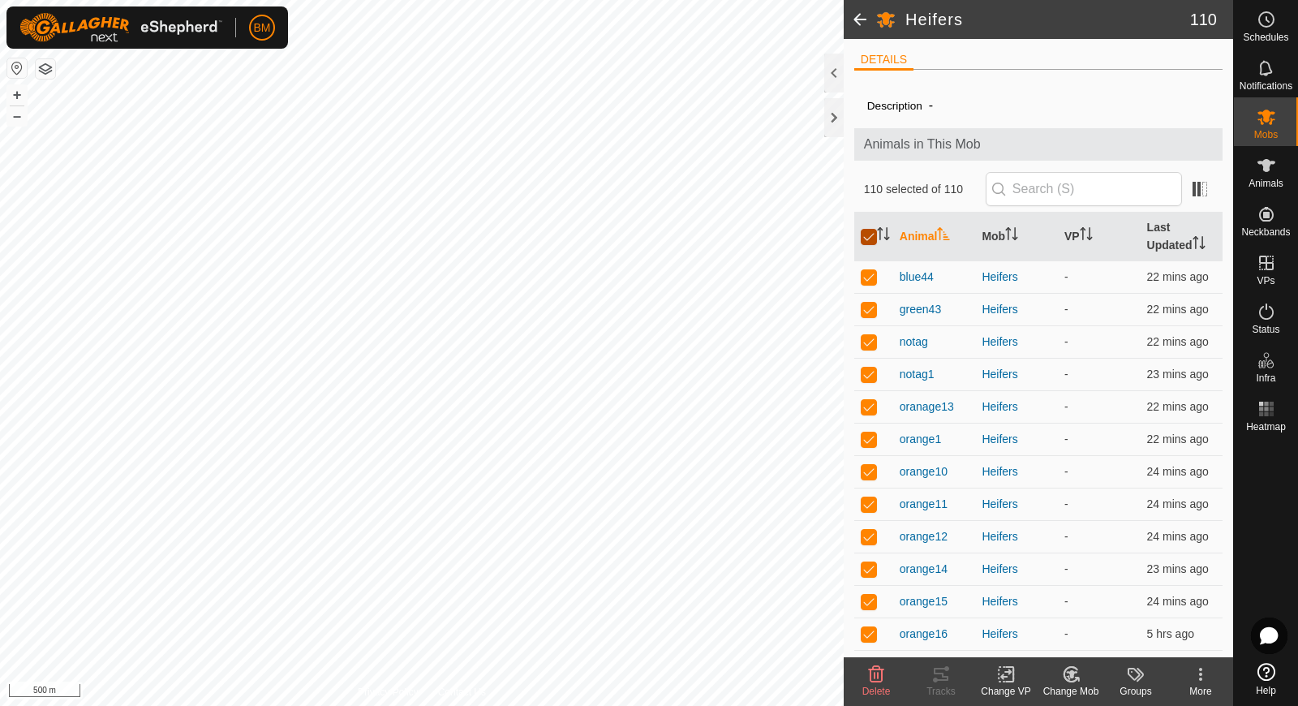
checkbox input "false"
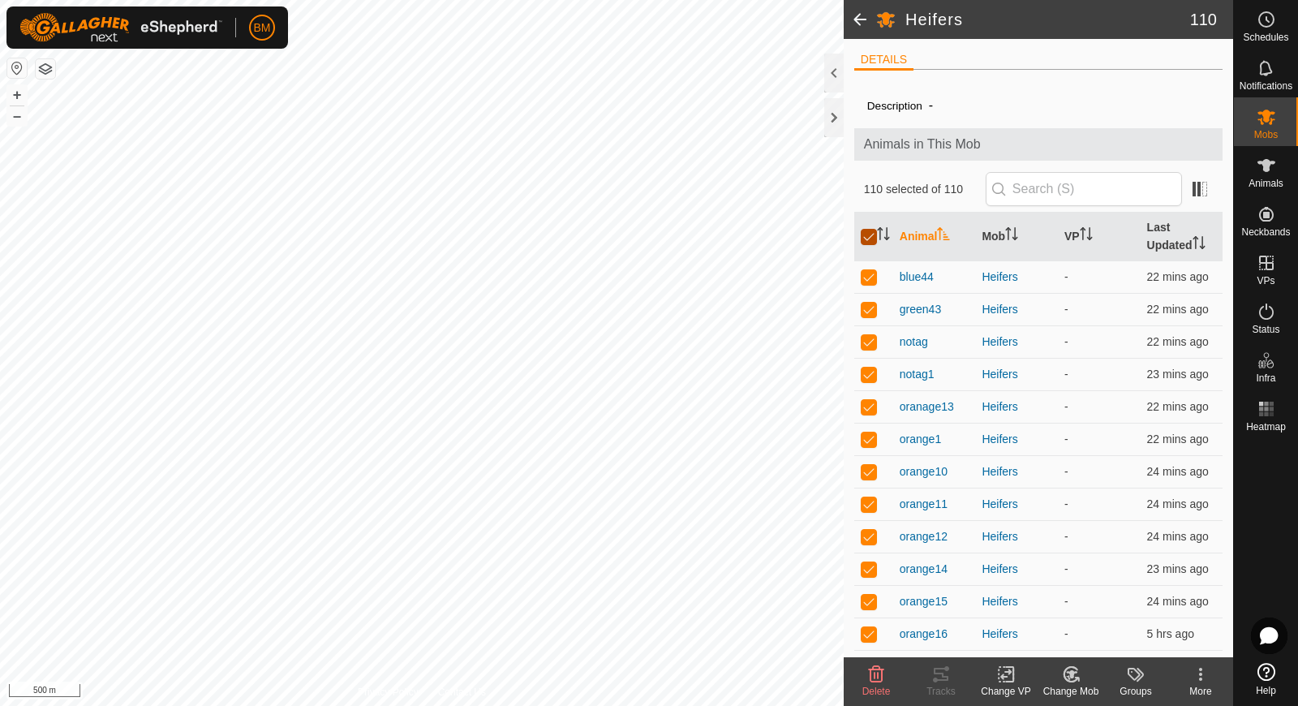
checkbox input "false"
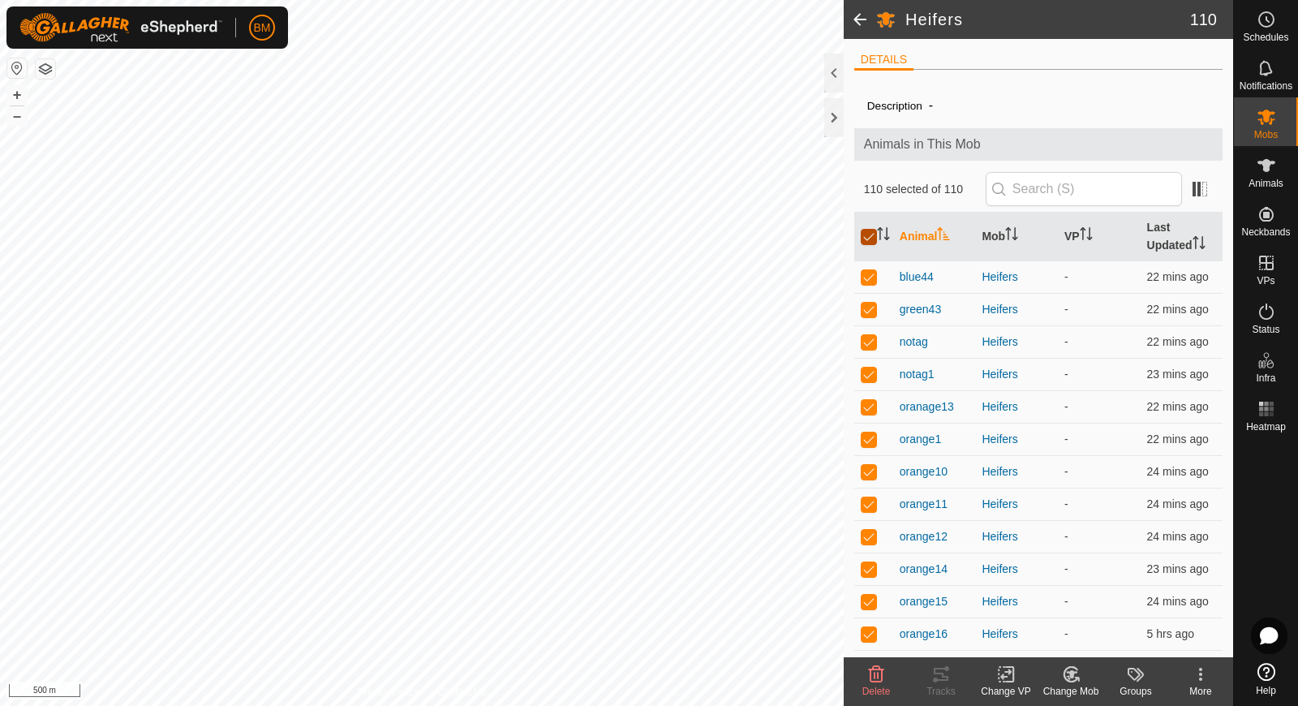
checkbox input "false"
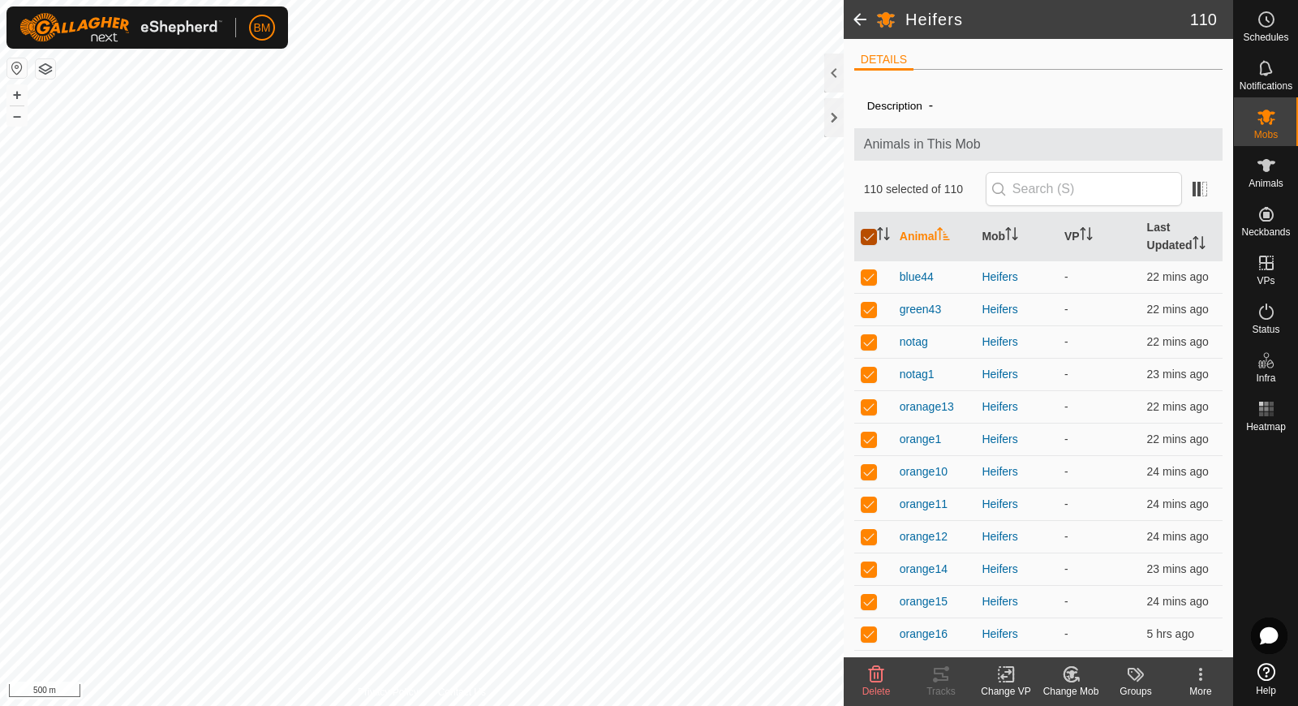
checkbox input "false"
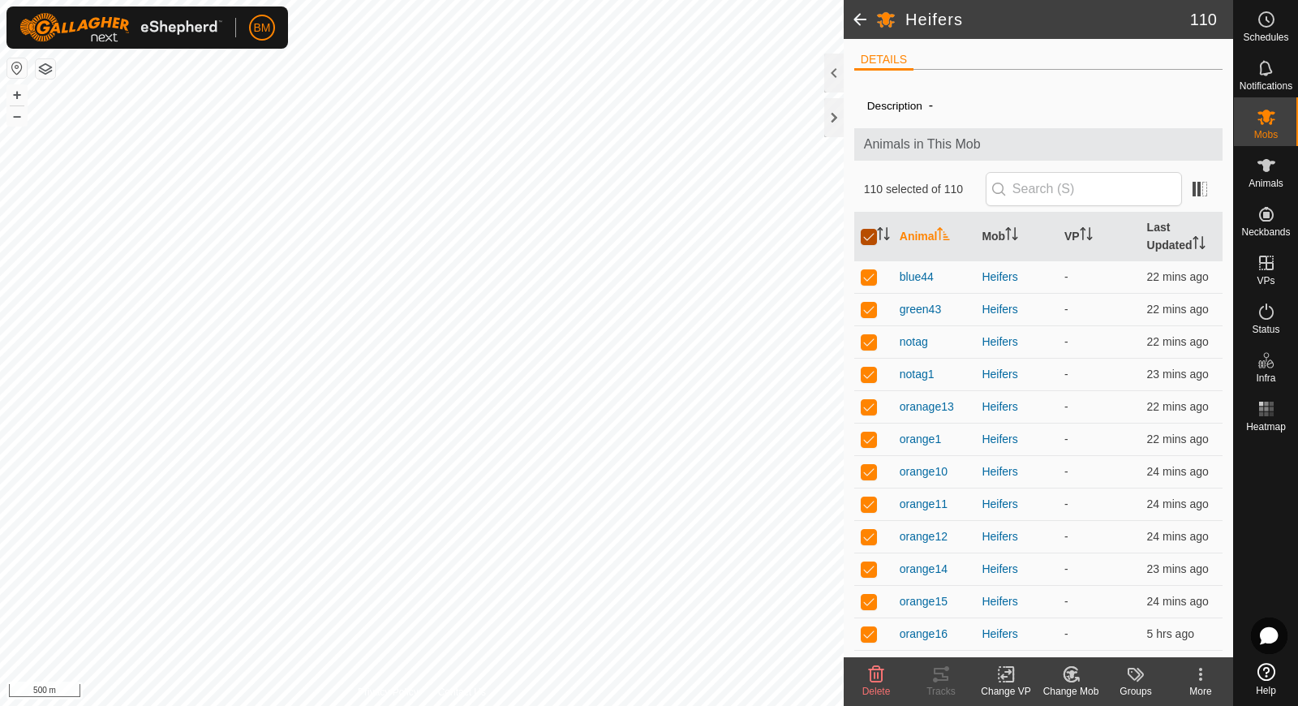
checkbox input "false"
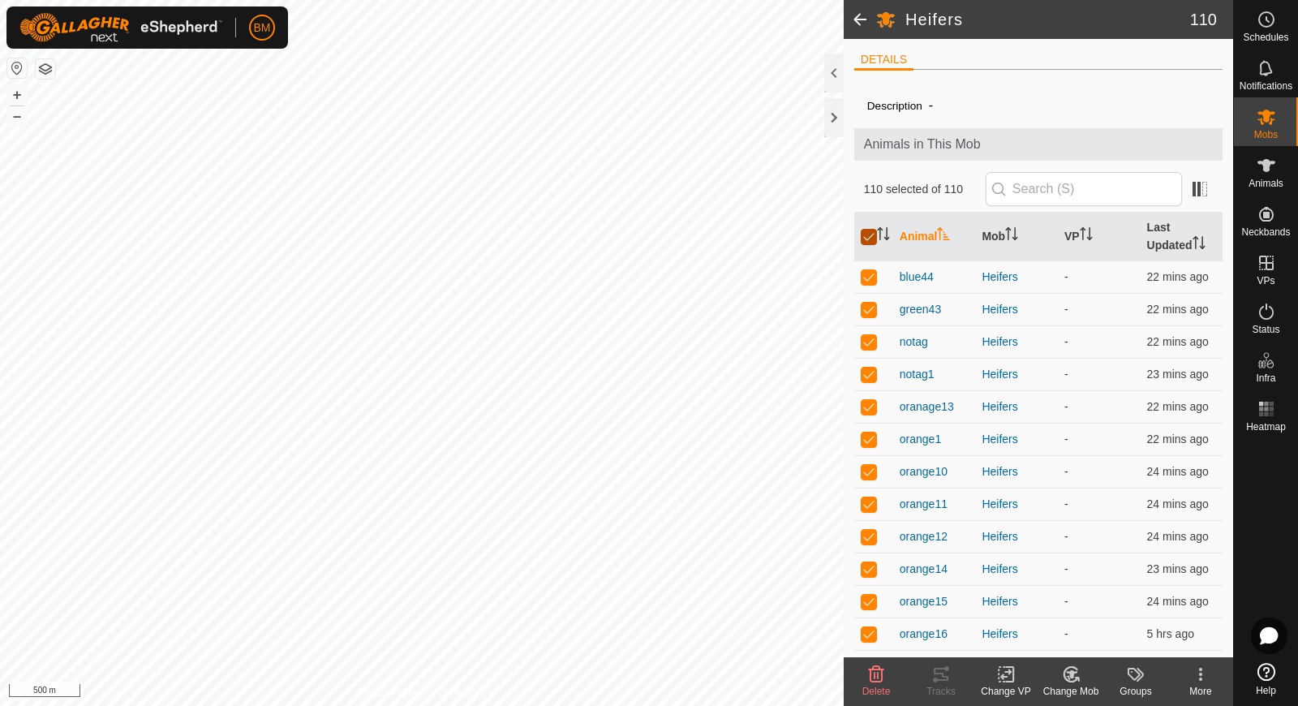
checkbox input "false"
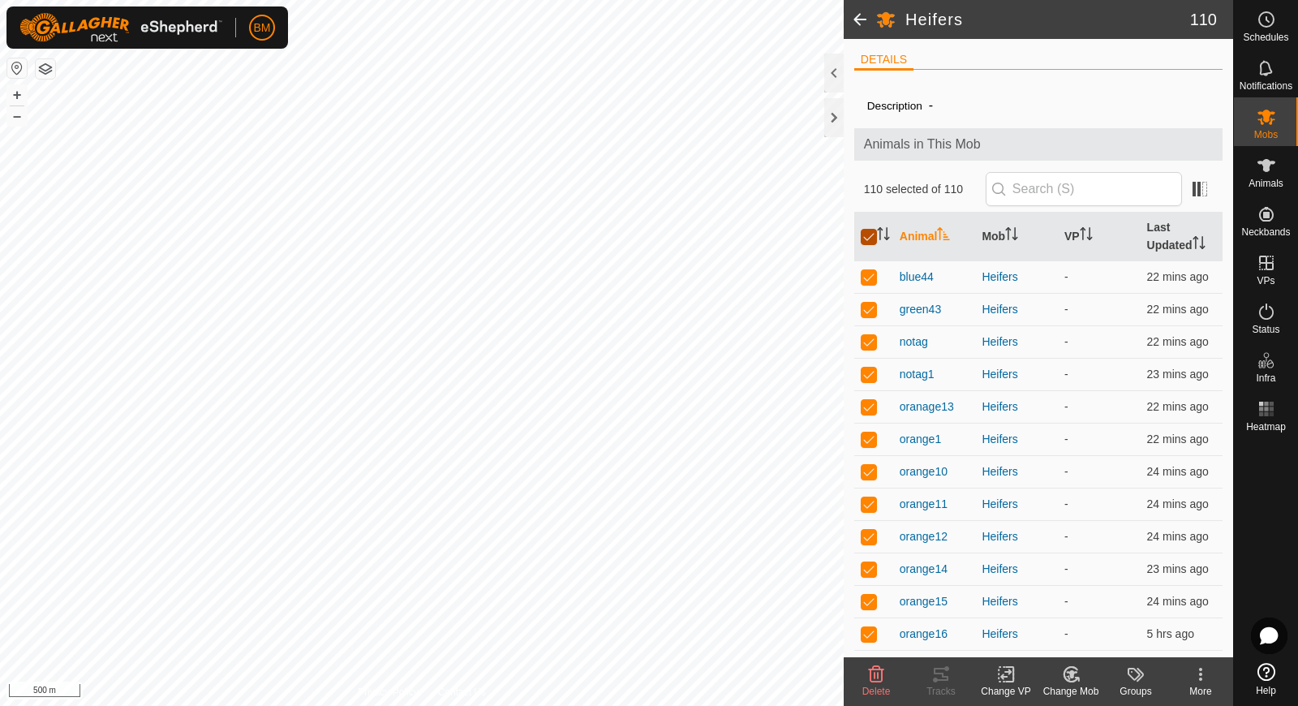
checkbox input "false"
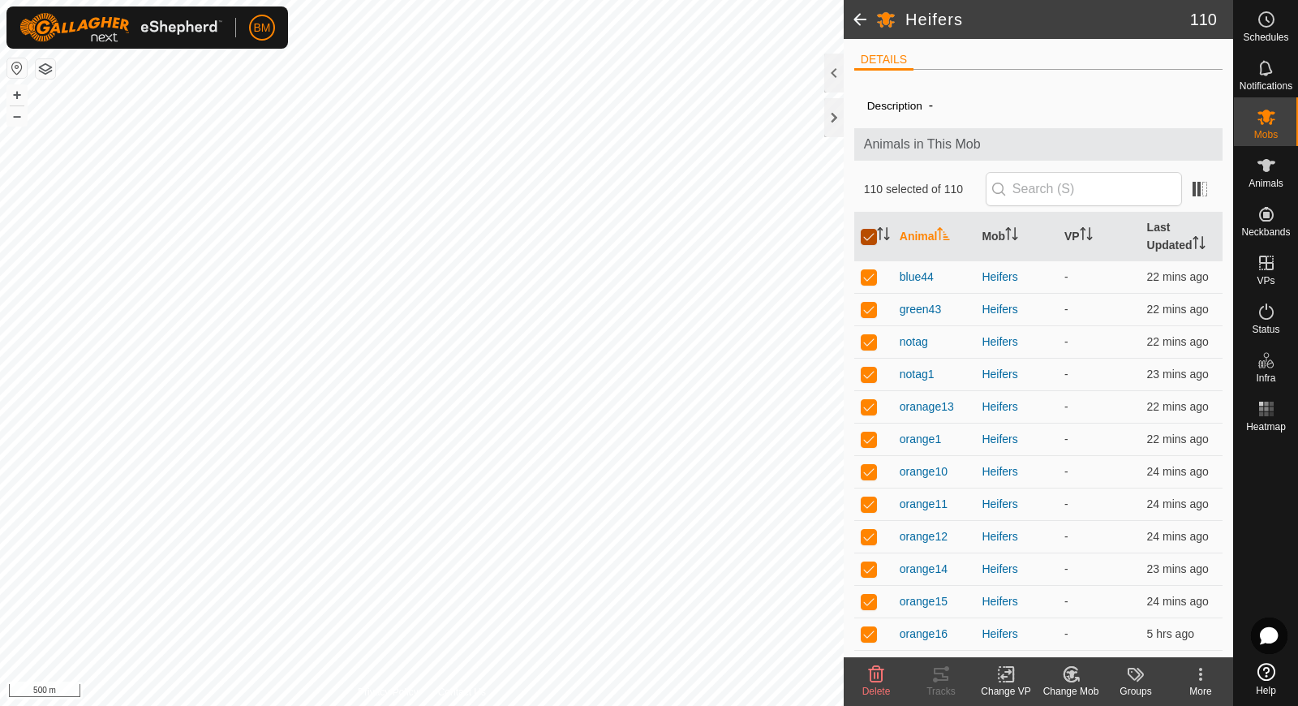
checkbox input "false"
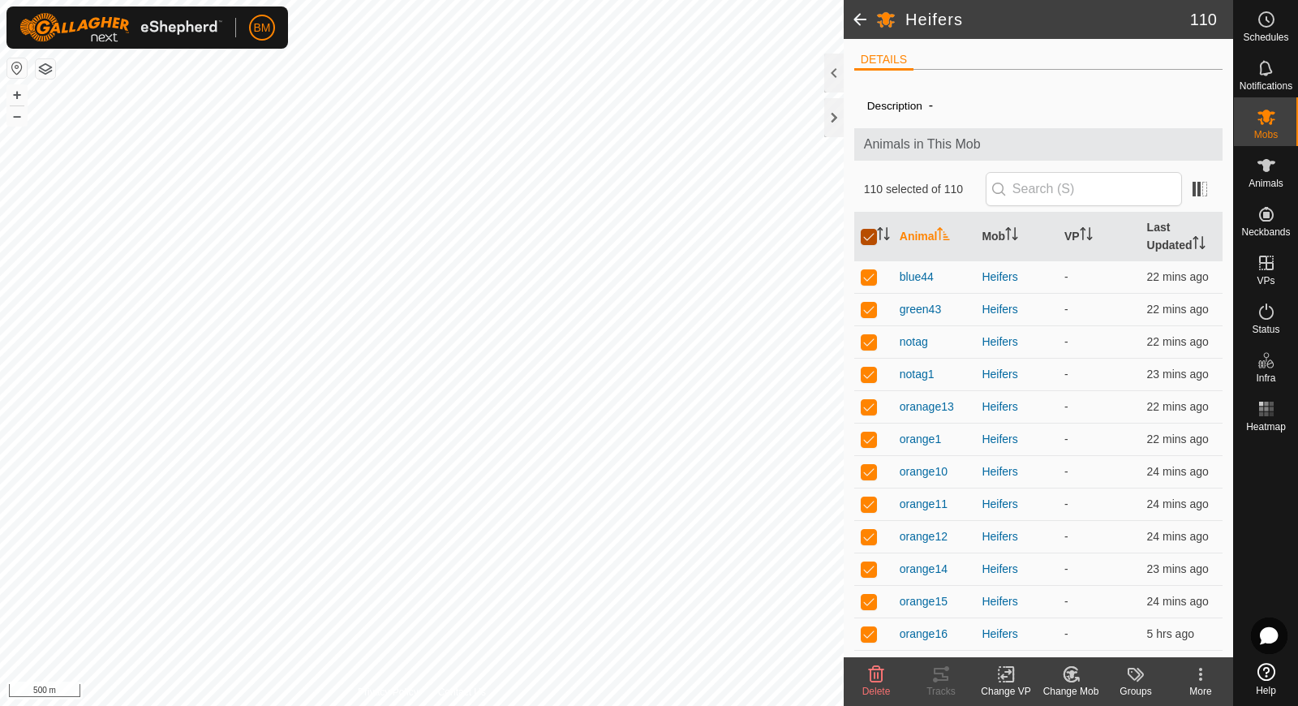
checkbox input "false"
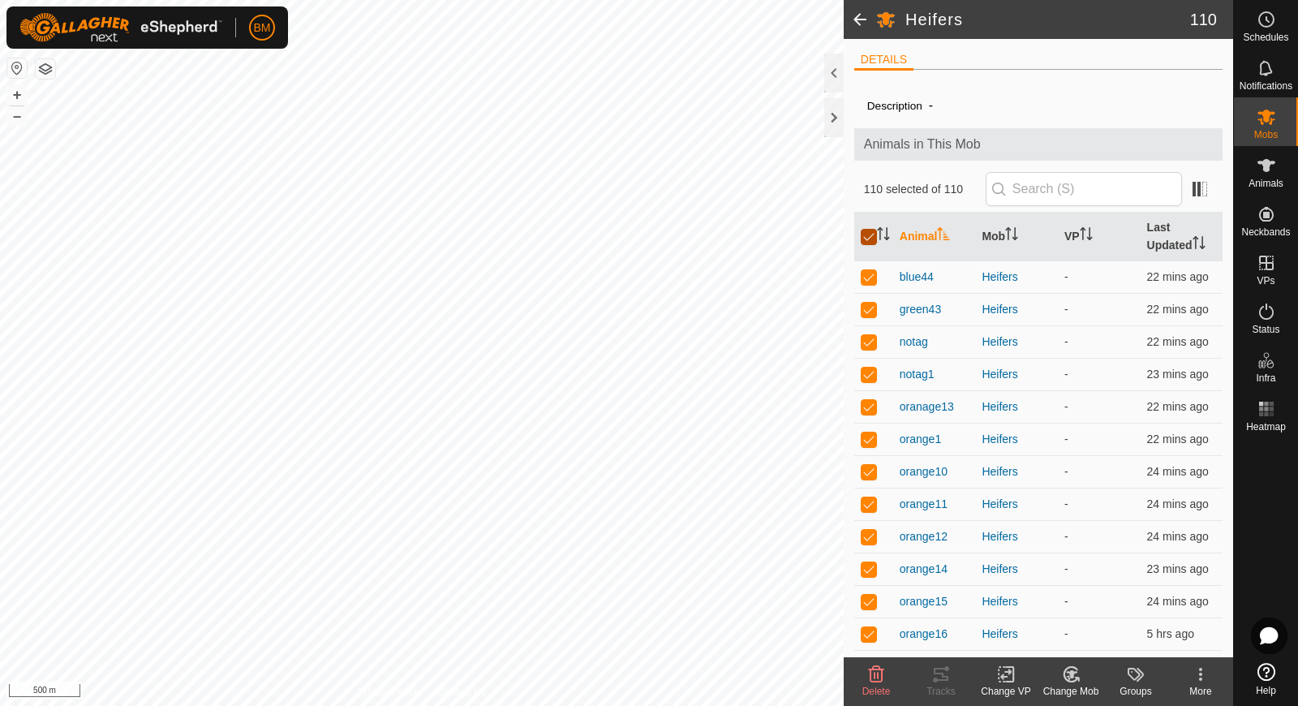
checkbox input "false"
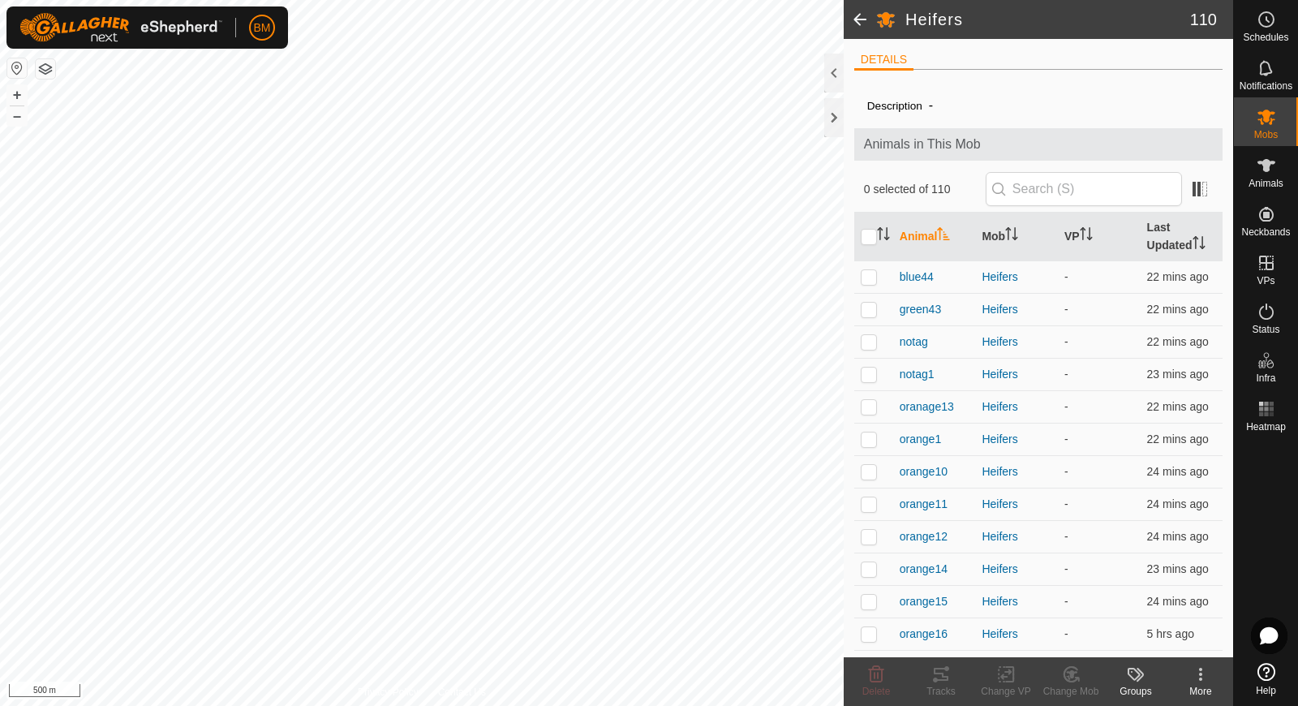
click at [977, 677] on icon at bounding box center [1200, 673] width 19 height 19
click at [977, 72] on icon at bounding box center [1266, 67] width 19 height 19
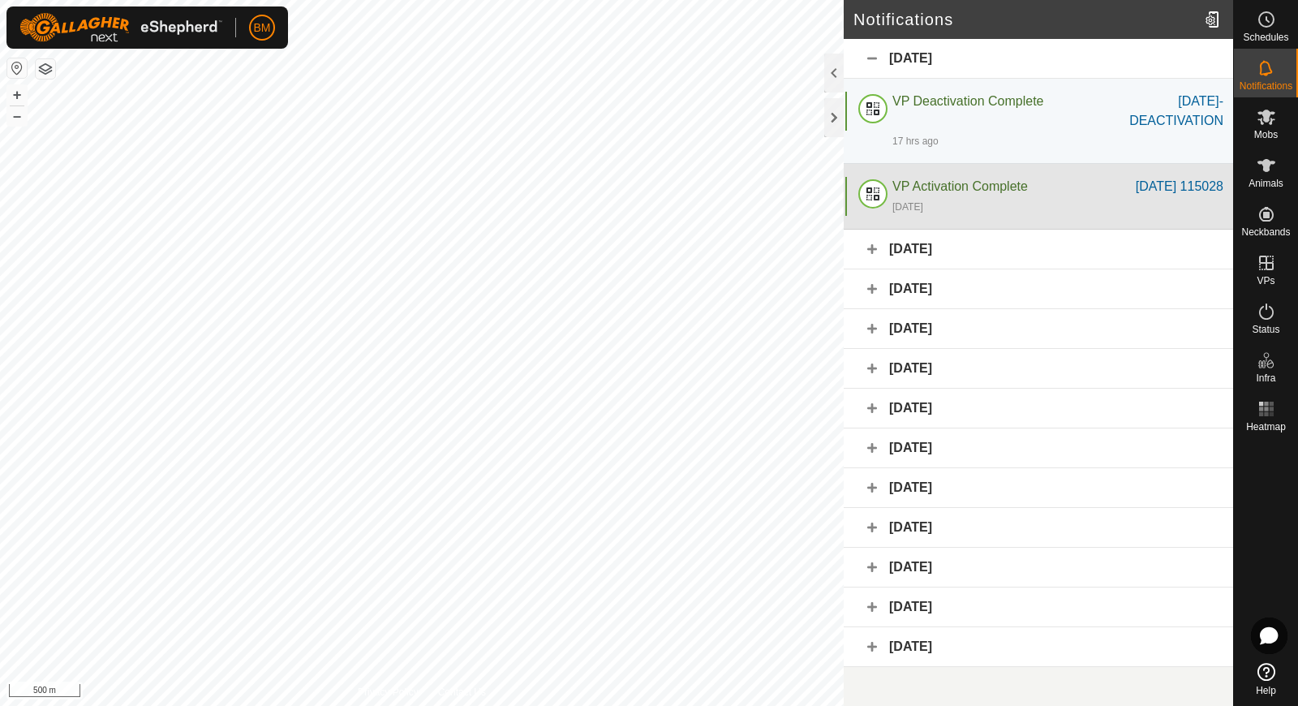
click at [977, 216] on div "VP Activation Complete [DATE] 115028 [DATE]" at bounding box center [1038, 197] width 389 height 66
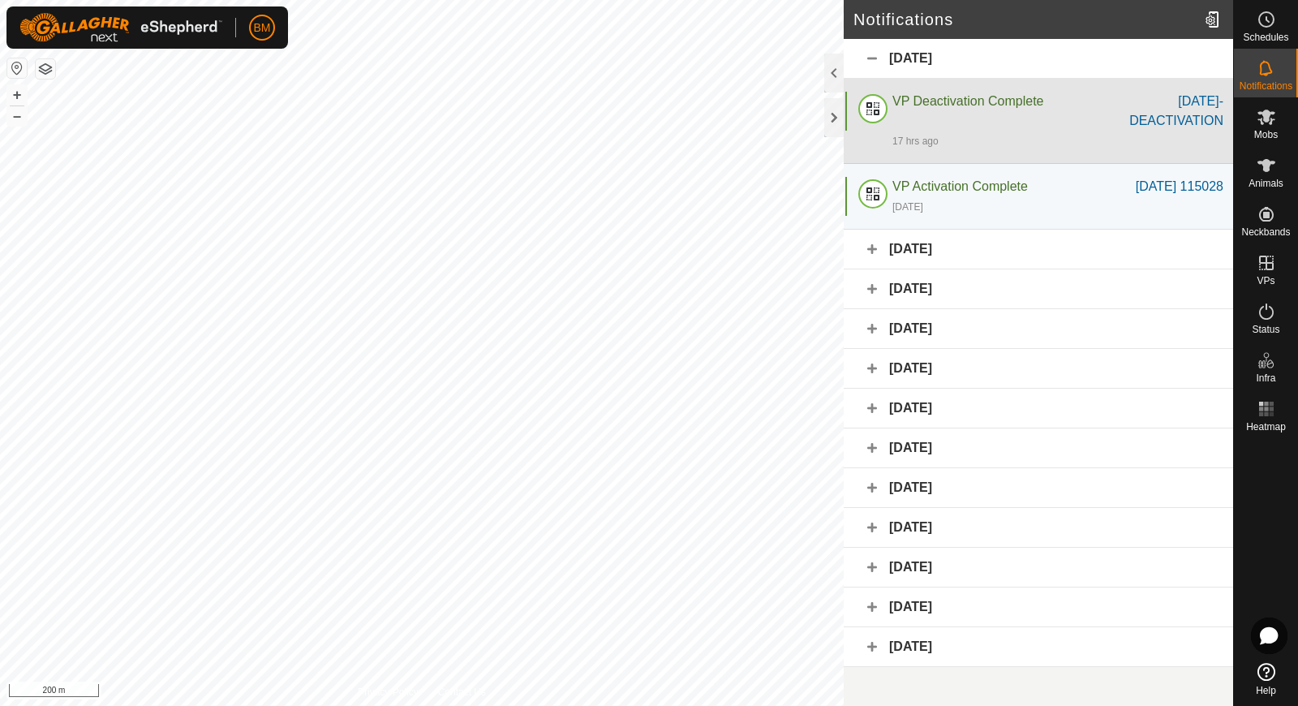
click at [977, 134] on div "17 hrs ago" at bounding box center [1057, 140] width 331 height 19
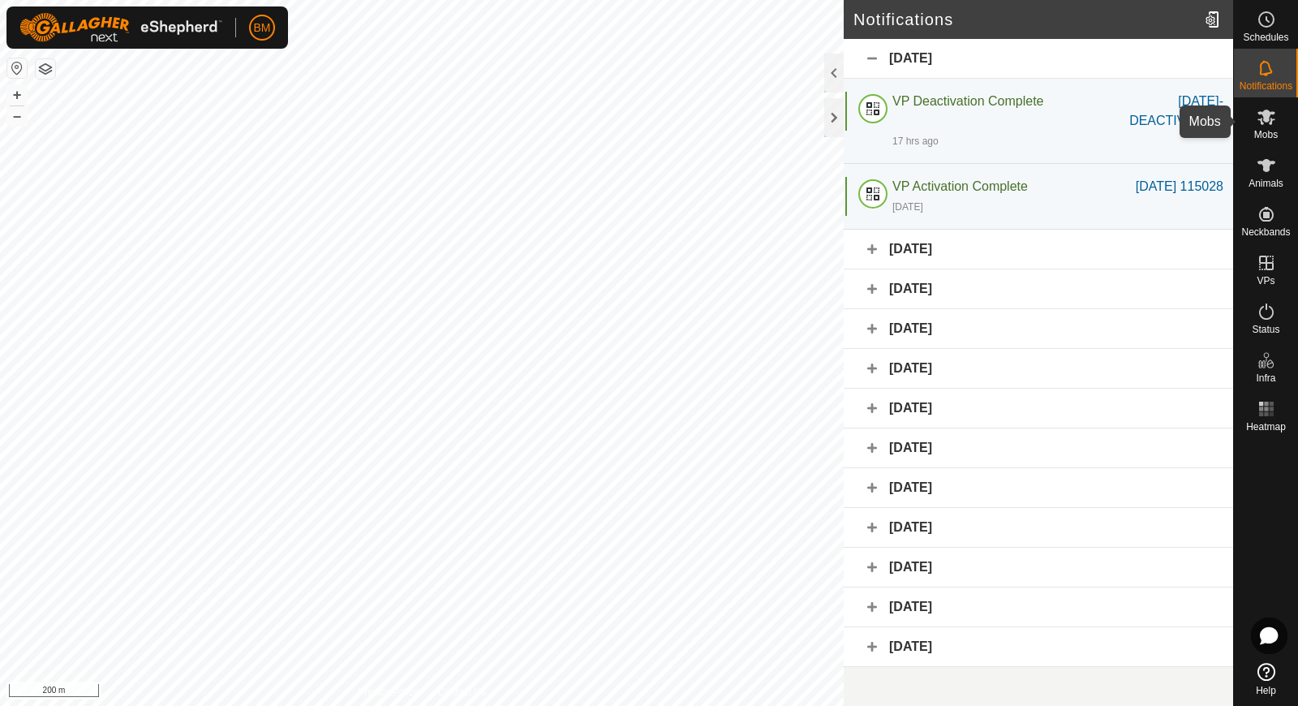
click at [977, 138] on span "Mobs" at bounding box center [1266, 135] width 24 height 10
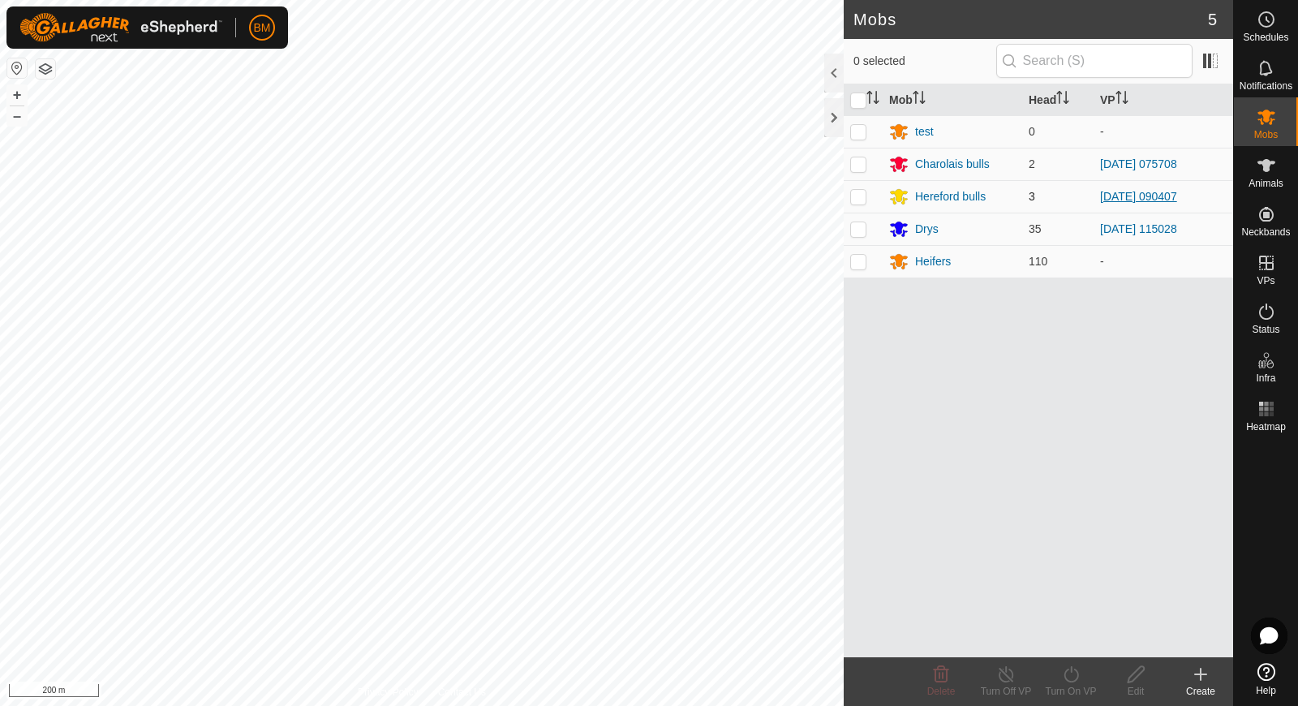
click at [977, 198] on link "[DATE] 090407" at bounding box center [1138, 196] width 77 height 13
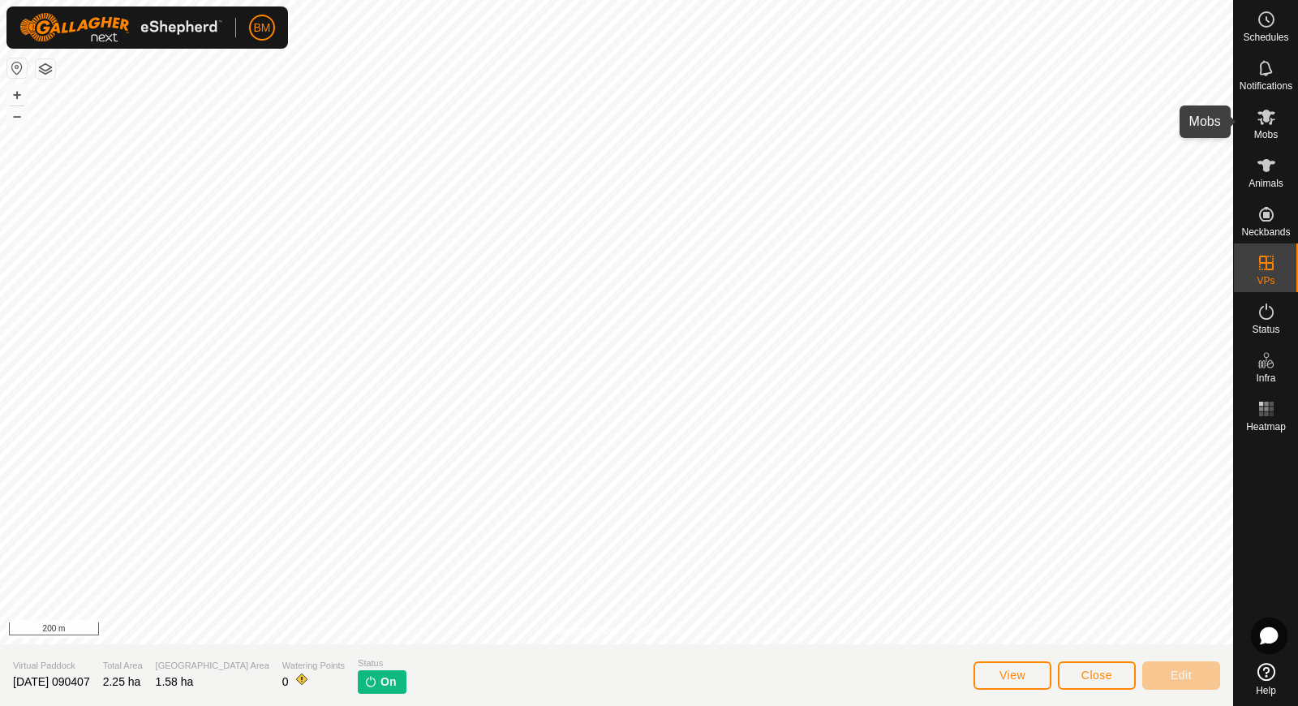
click at [977, 110] on icon at bounding box center [1266, 116] width 19 height 19
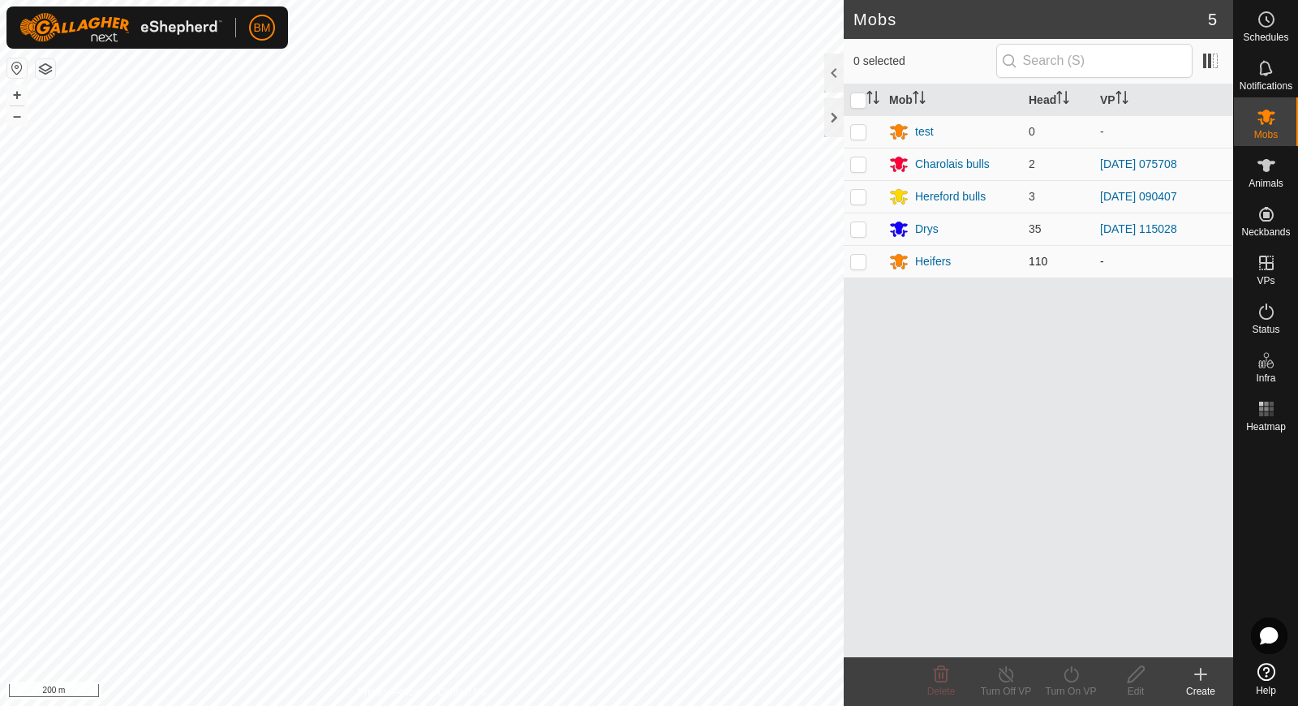
click at [977, 257] on td "-" at bounding box center [1164, 261] width 140 height 32
click at [977, 265] on span "110" at bounding box center [1038, 261] width 19 height 13
click at [941, 259] on div "Heifers" at bounding box center [933, 261] width 36 height 17
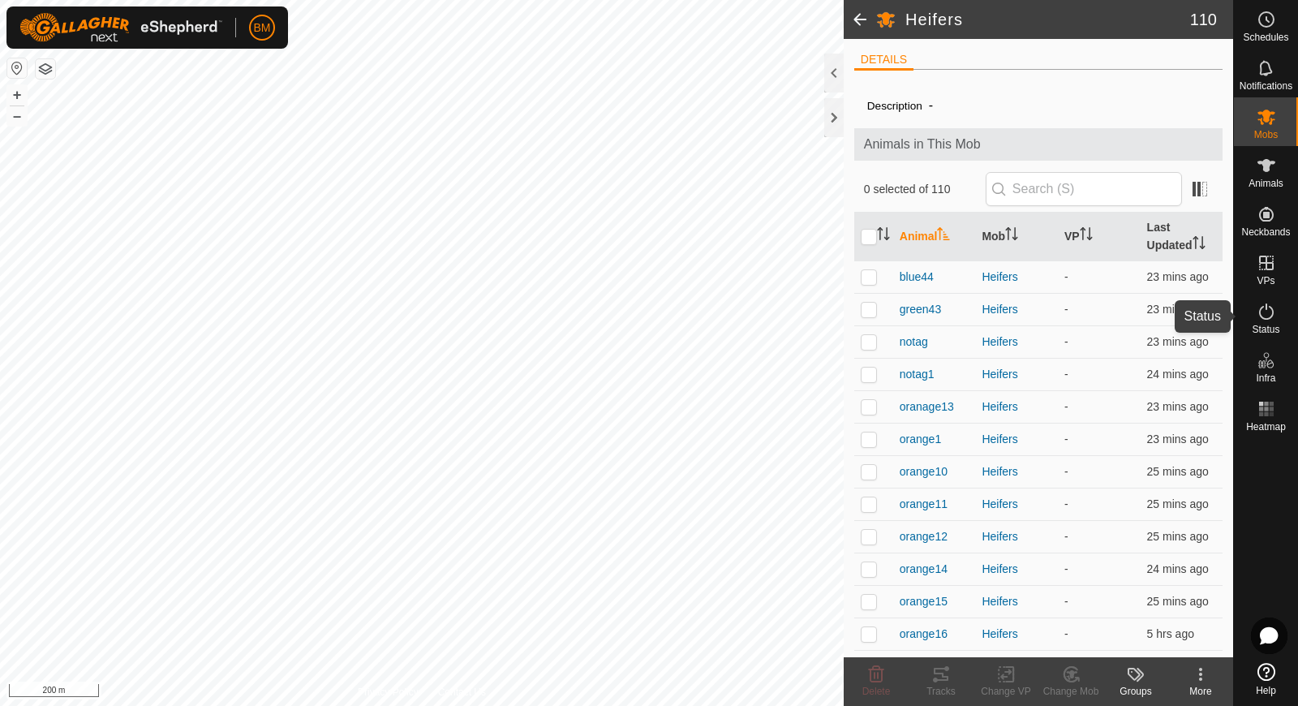
click at [977, 307] on icon at bounding box center [1266, 311] width 19 height 19
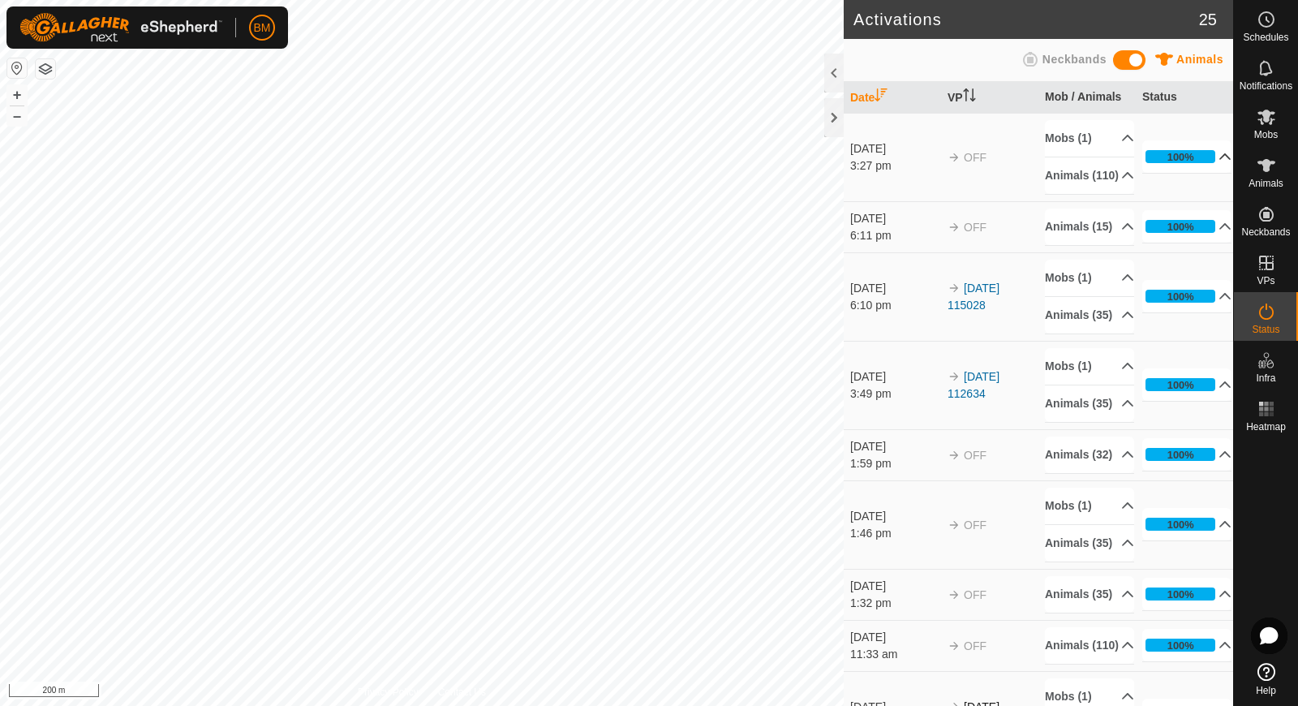
click at [977, 167] on p-accordion-header "100%" at bounding box center [1186, 156] width 89 height 32
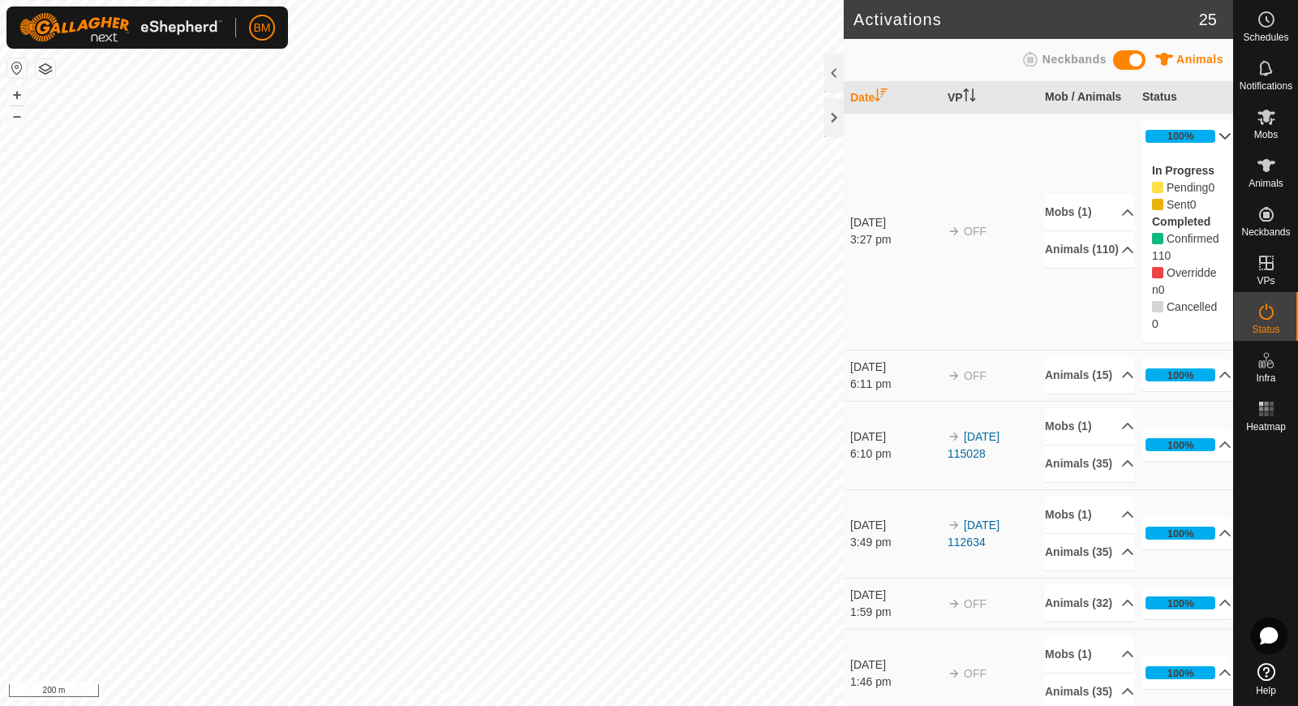
click at [977, 131] on p-accordion-header "100%" at bounding box center [1186, 136] width 89 height 32
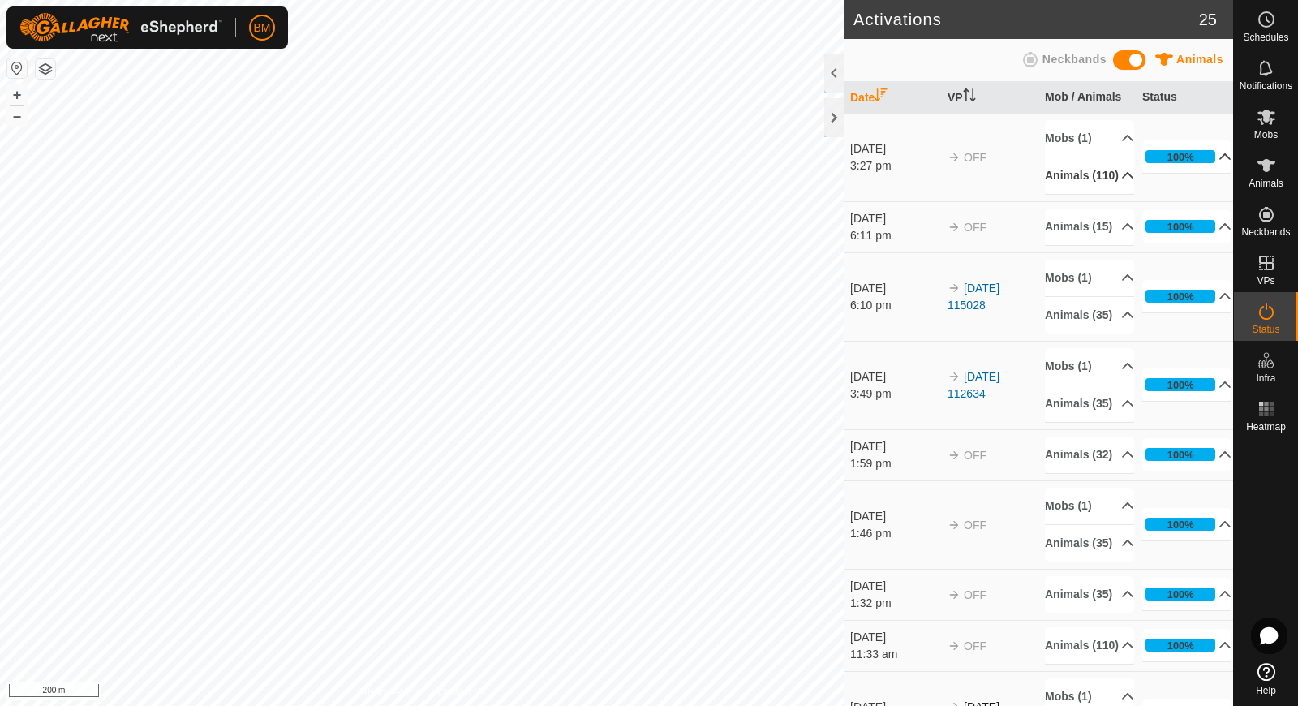
click at [977, 182] on p-accordion-header "Animals (110)" at bounding box center [1089, 175] width 89 height 37
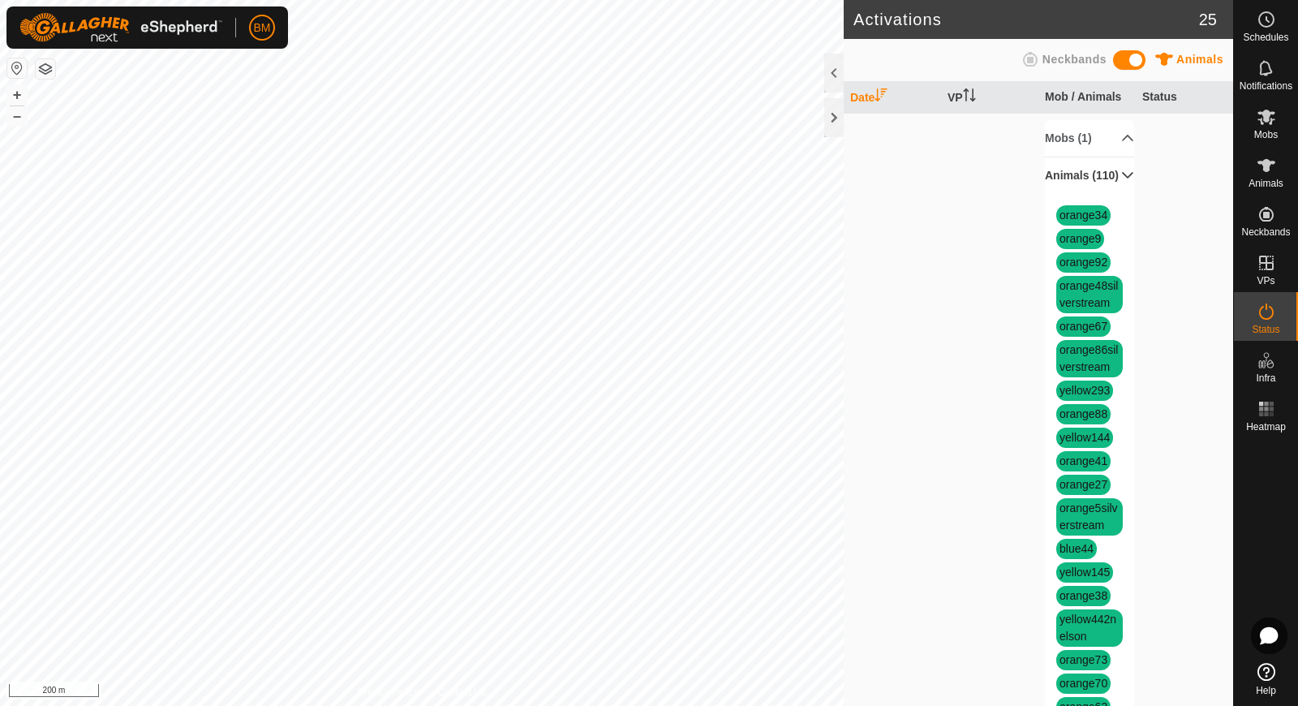
click at [977, 182] on p-accordion-header "Animals (110)" at bounding box center [1089, 175] width 89 height 37
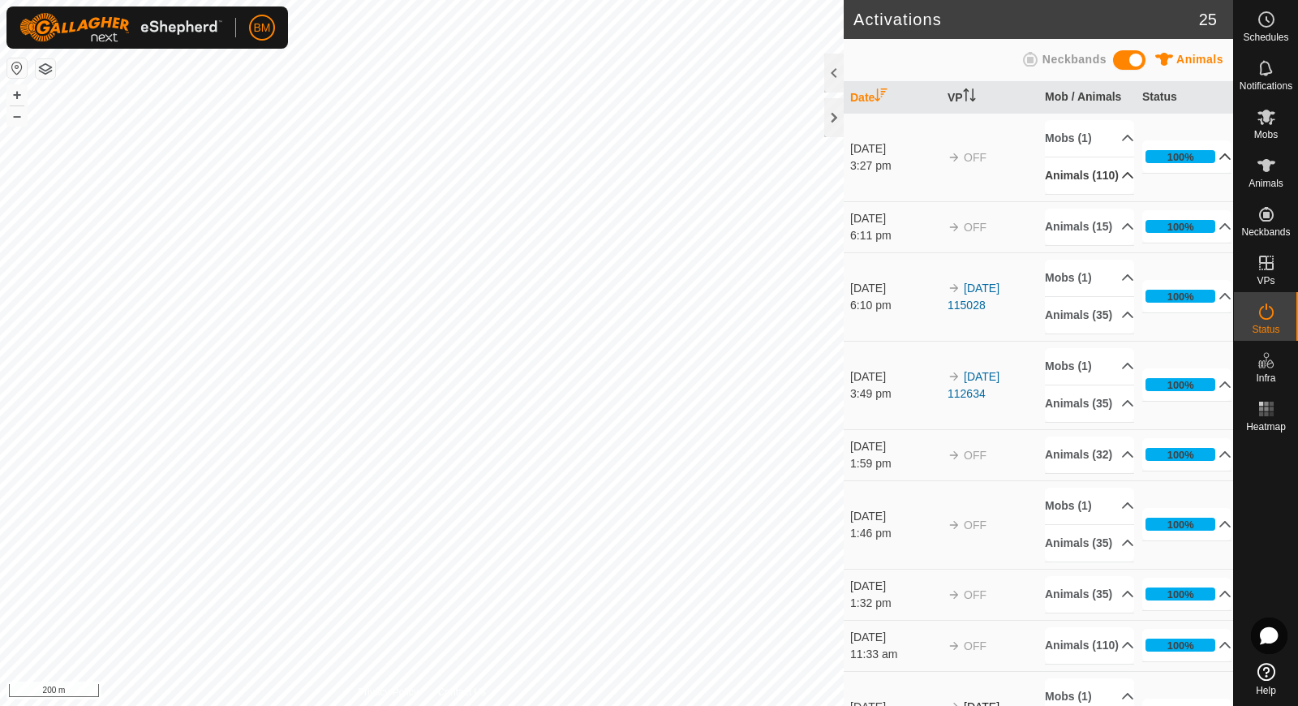
click at [977, 165] on p-accordion-header "100%" at bounding box center [1186, 156] width 89 height 32
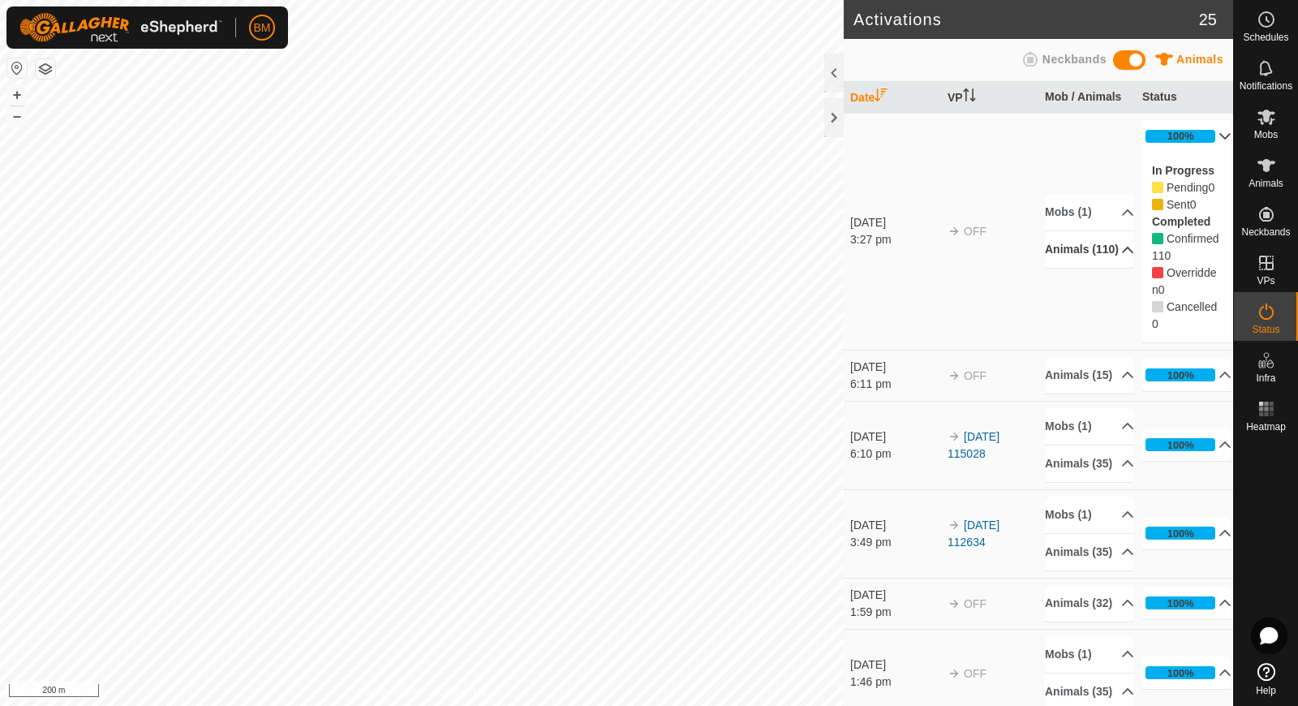
click at [977, 140] on p-accordion-header "100%" at bounding box center [1186, 136] width 89 height 32
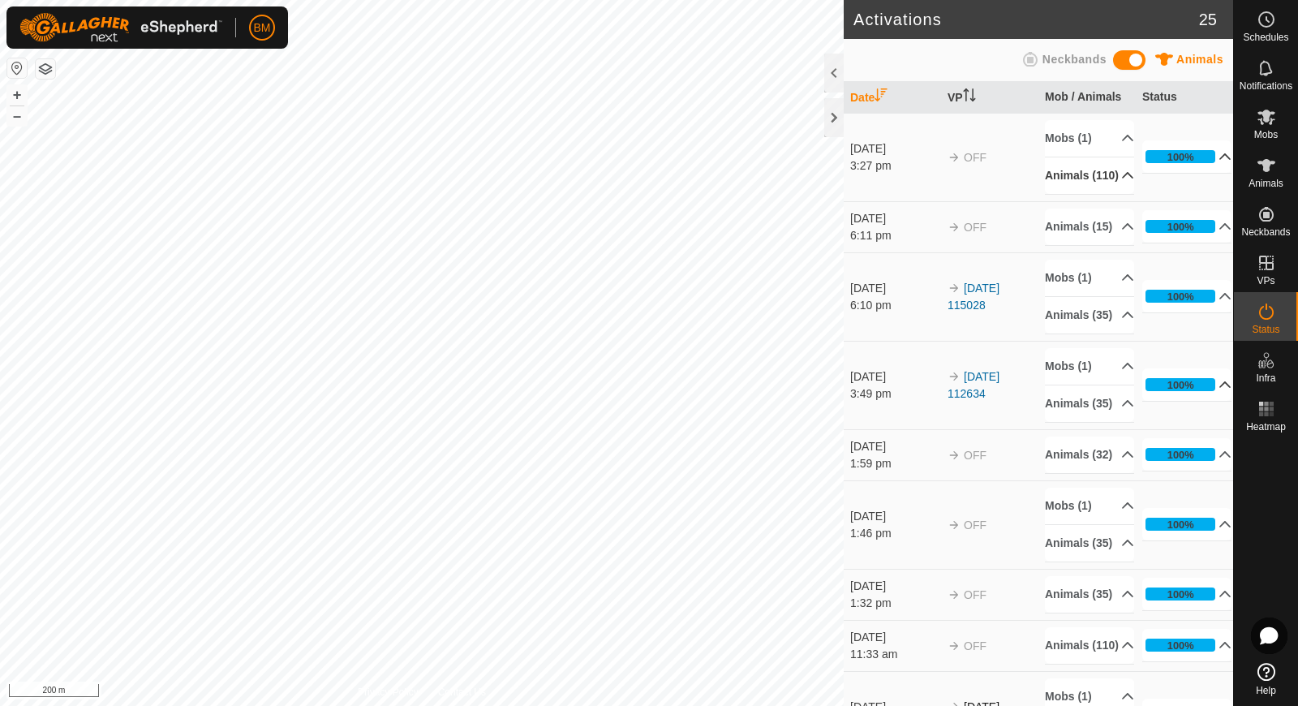
click at [977, 401] on p-accordion-header "100%" at bounding box center [1186, 384] width 89 height 32
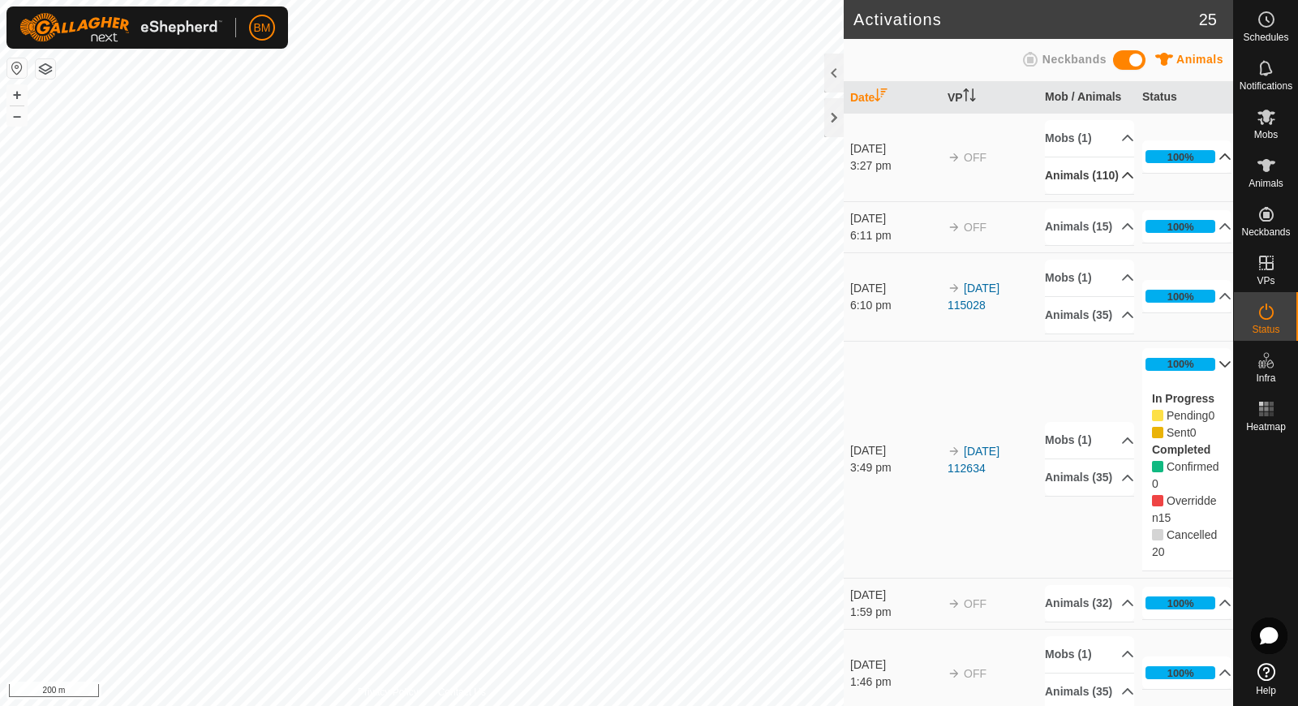
click at [977, 380] on p-accordion-header "100%" at bounding box center [1186, 364] width 89 height 32
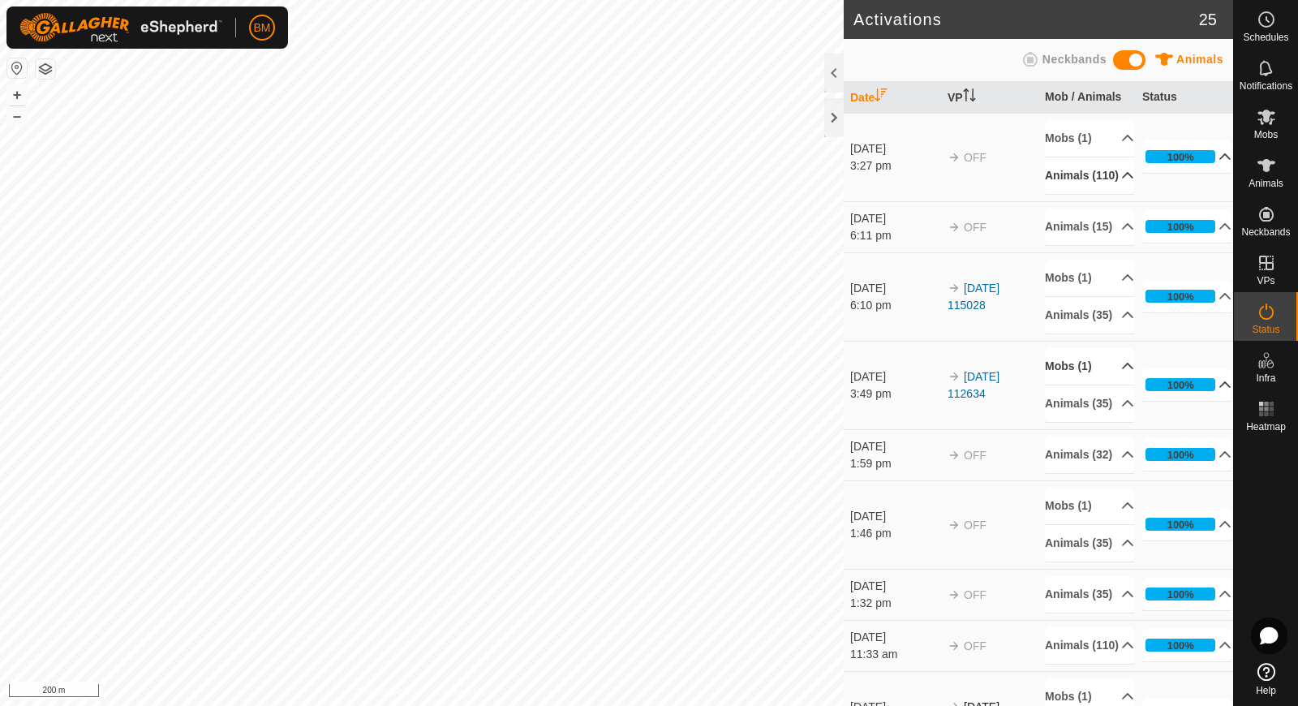
click at [977, 385] on p-accordion-header "Mobs (1)" at bounding box center [1089, 366] width 89 height 37
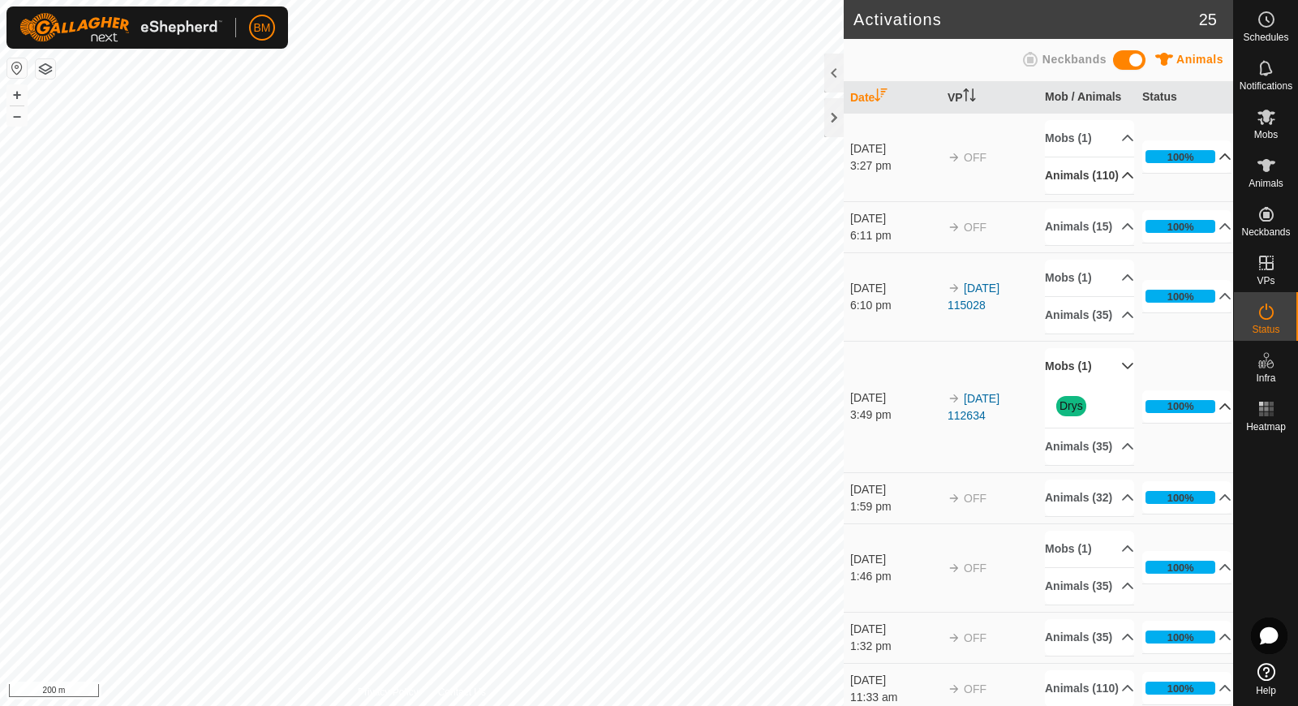
click at [977, 385] on p-accordion-header "Mobs (1)" at bounding box center [1089, 366] width 89 height 37
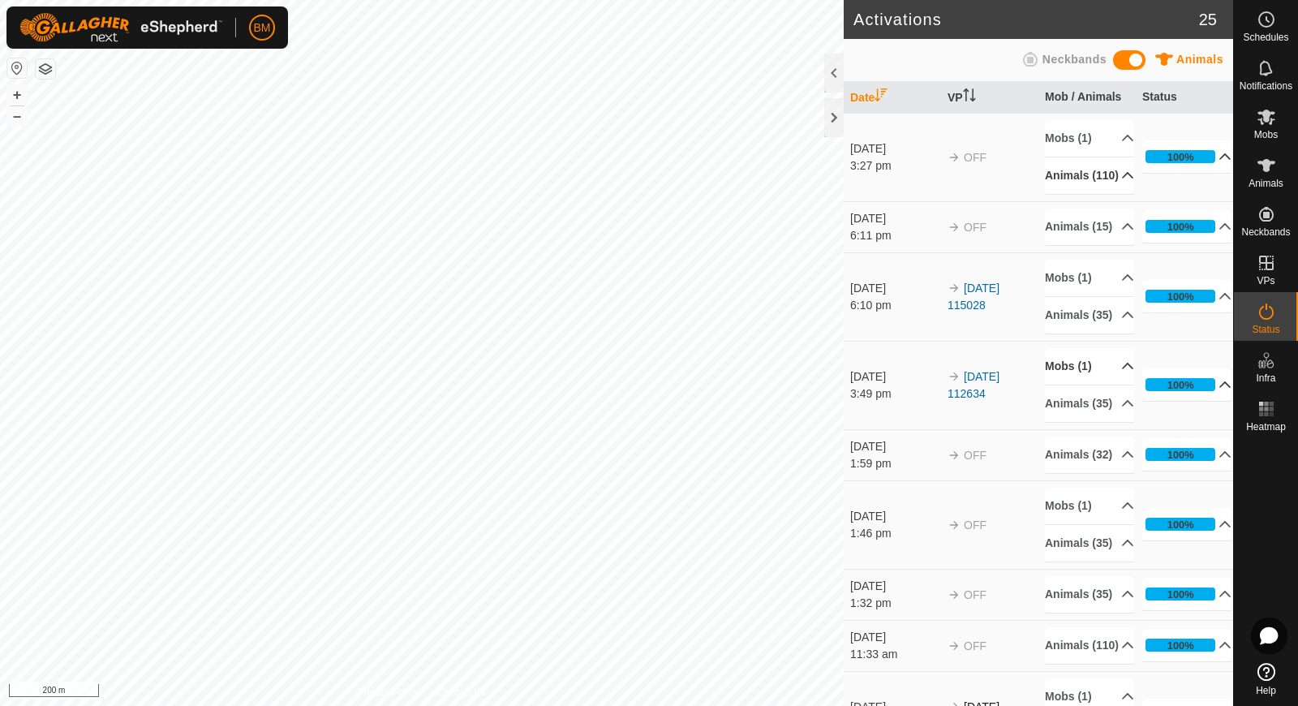
click at [977, 401] on p-accordion-header "100%" at bounding box center [1186, 384] width 89 height 32
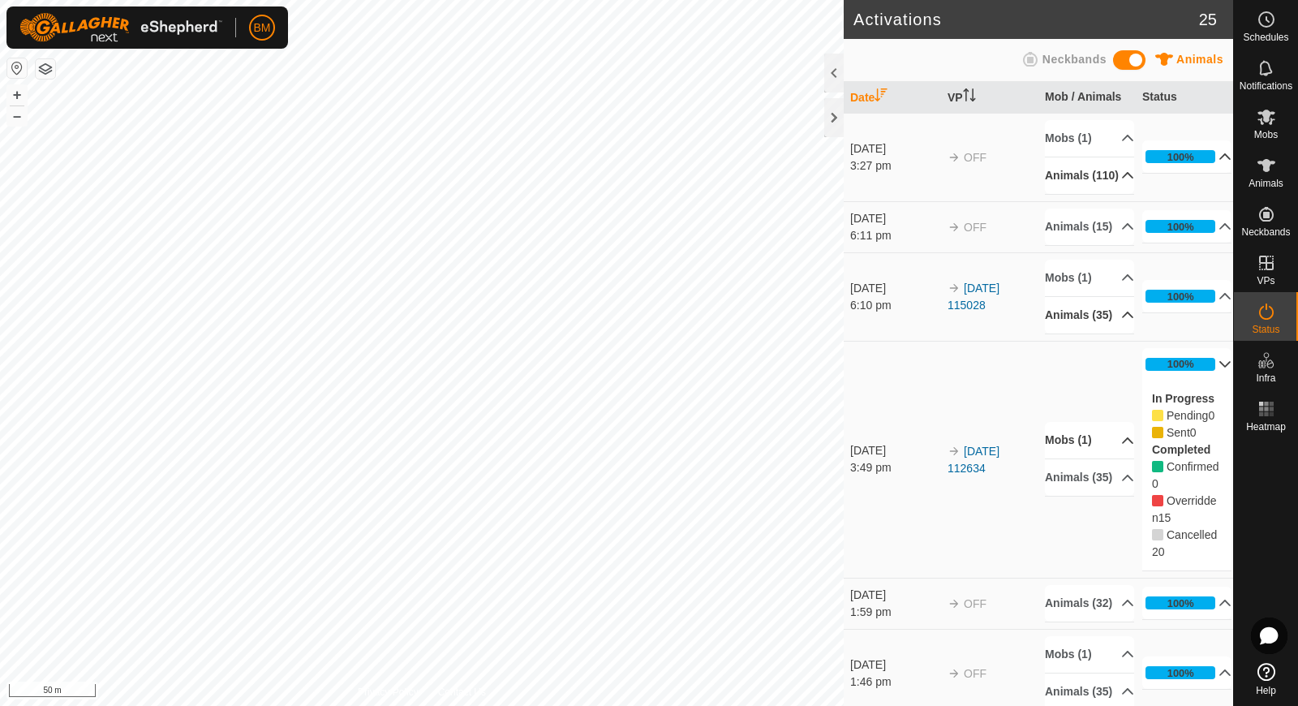
click at [977, 333] on p-accordion-header "Animals (35)" at bounding box center [1089, 315] width 89 height 37
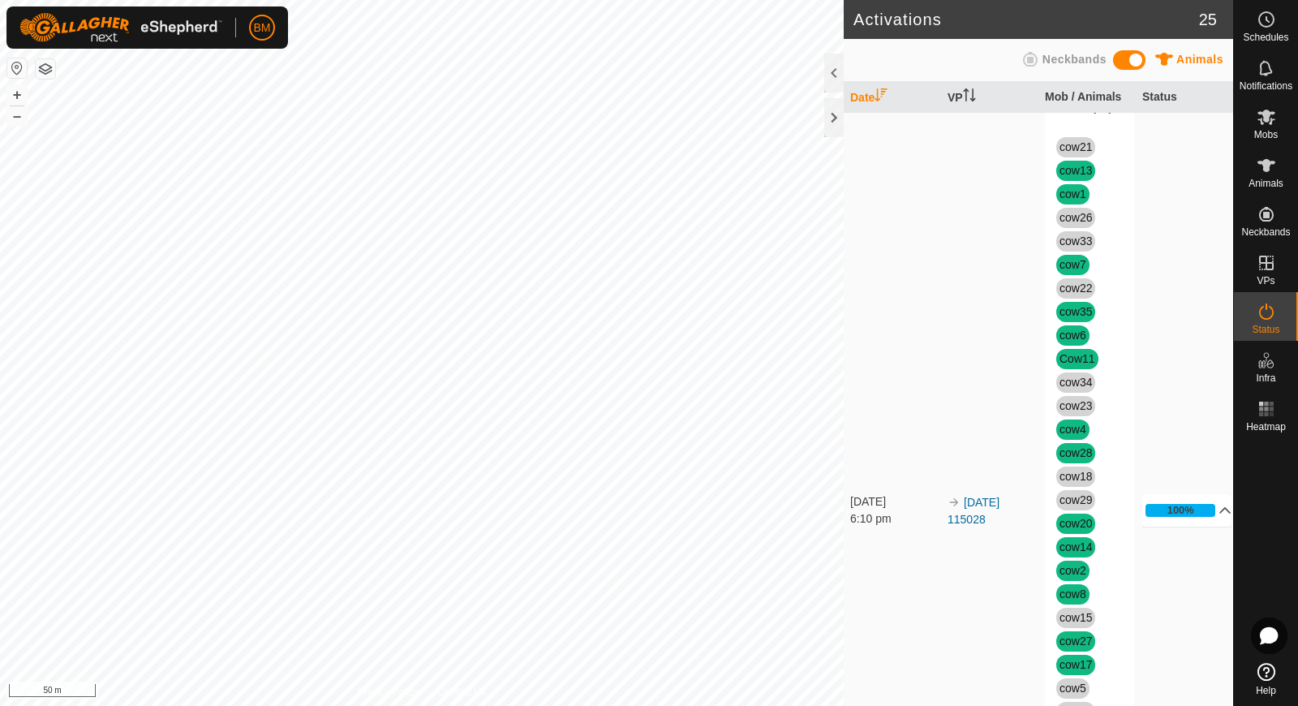
scroll to position [217, 0]
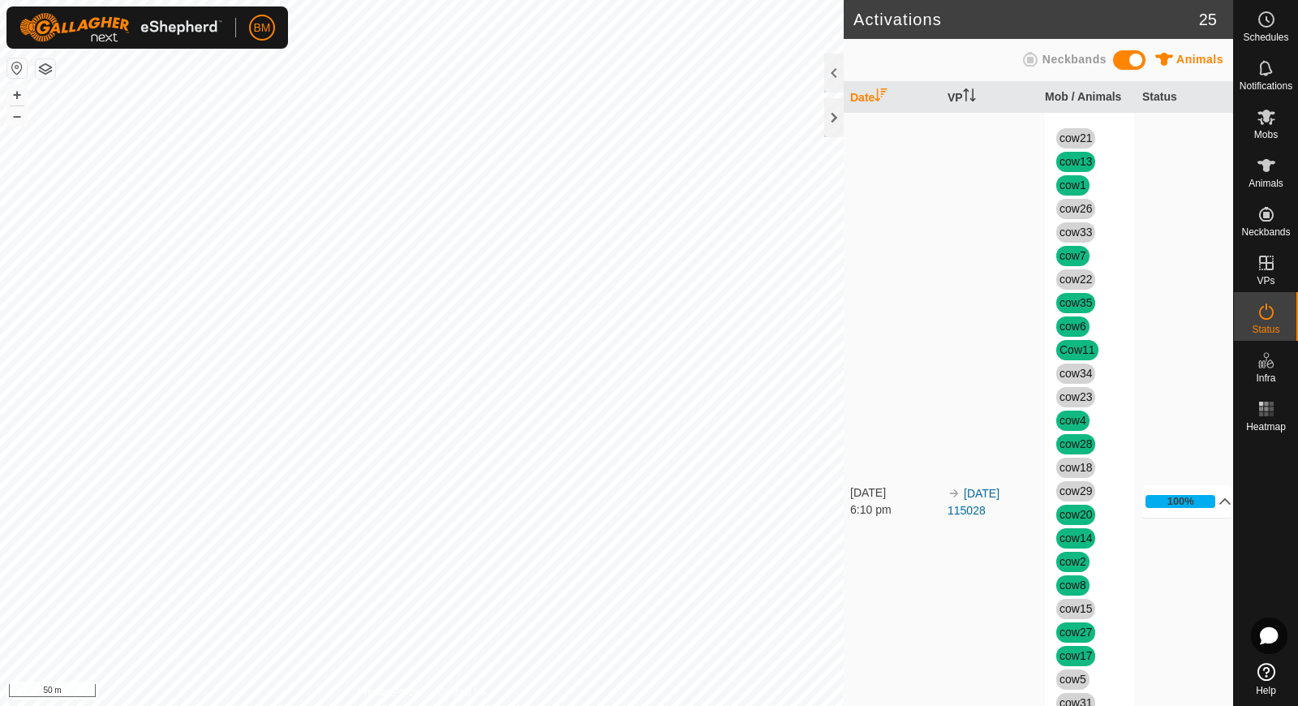
click at [977, 117] on p-accordion-header "Animals (35)" at bounding box center [1089, 98] width 89 height 37
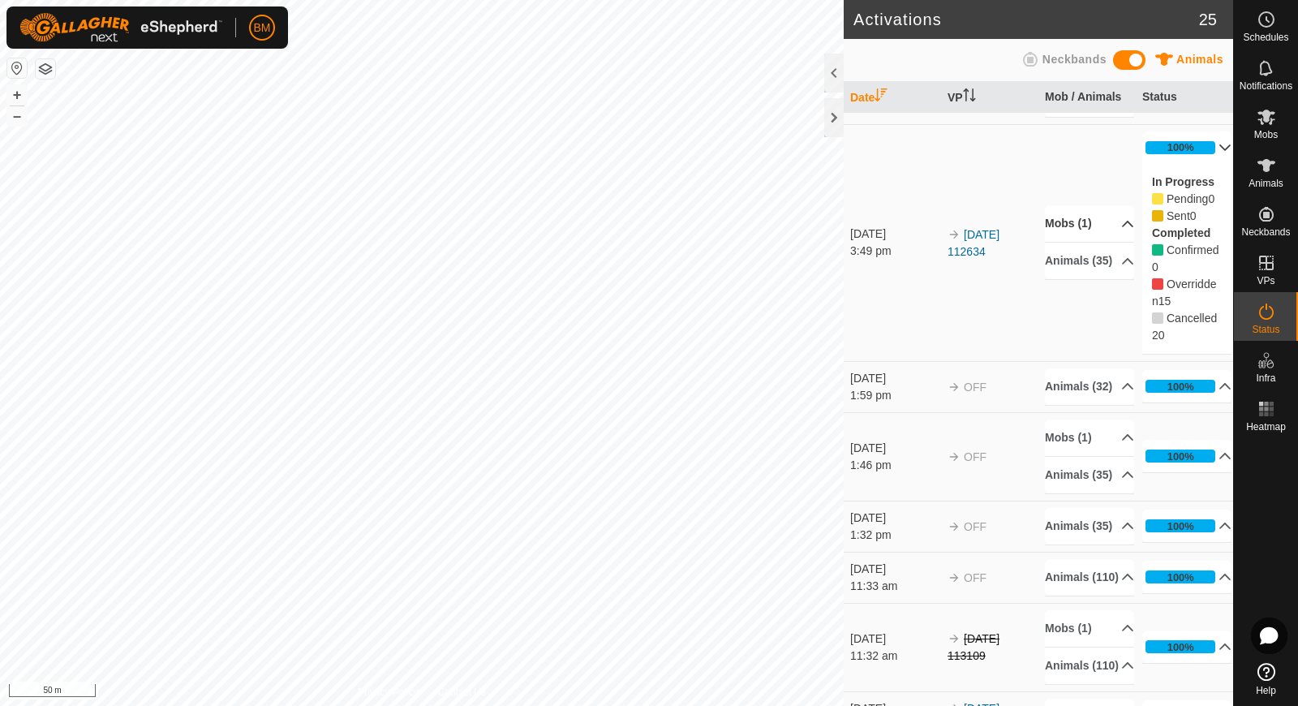
scroll to position [0, 0]
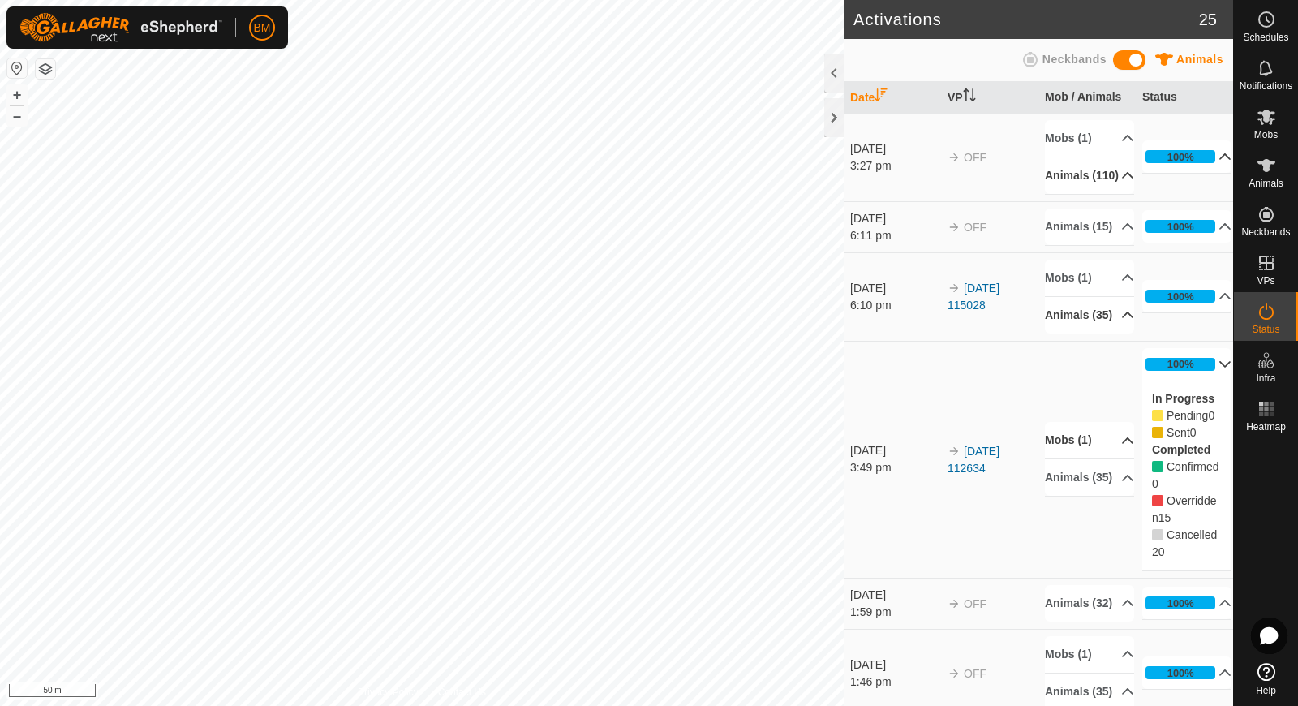
click at [977, 178] on p-accordion-header "Animals (110)" at bounding box center [1089, 175] width 89 height 37
